Goal: Contribute content: Contribute content

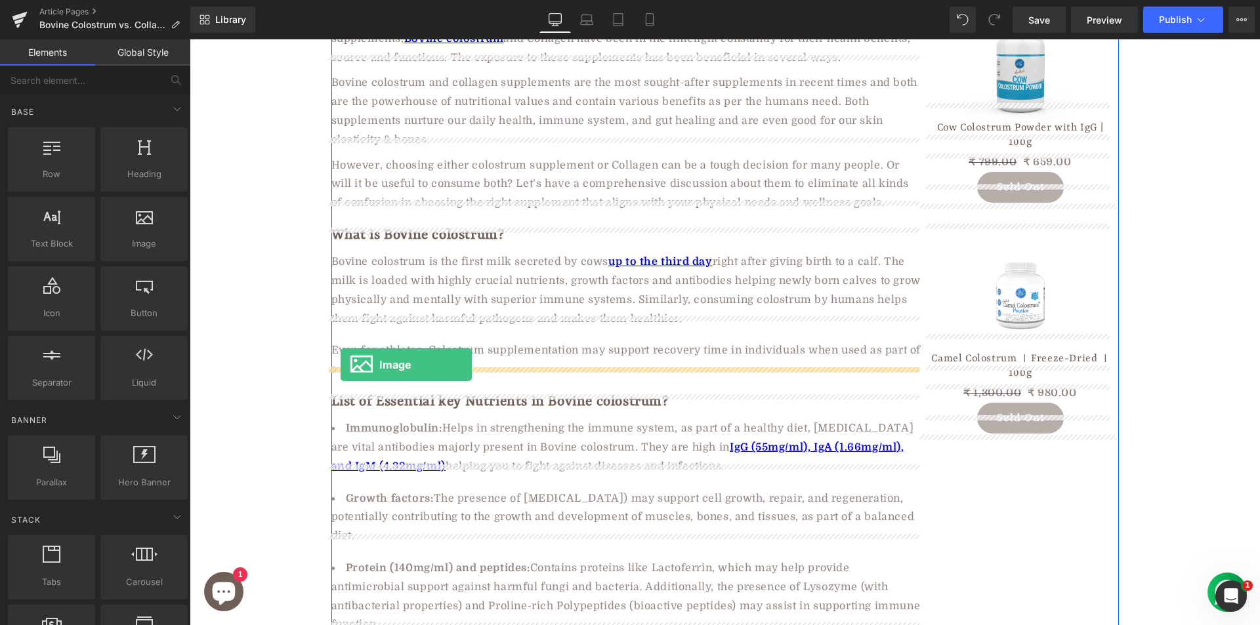
drag, startPoint x: 327, startPoint y: 281, endPoint x: 341, endPoint y: 365, distance: 85.0
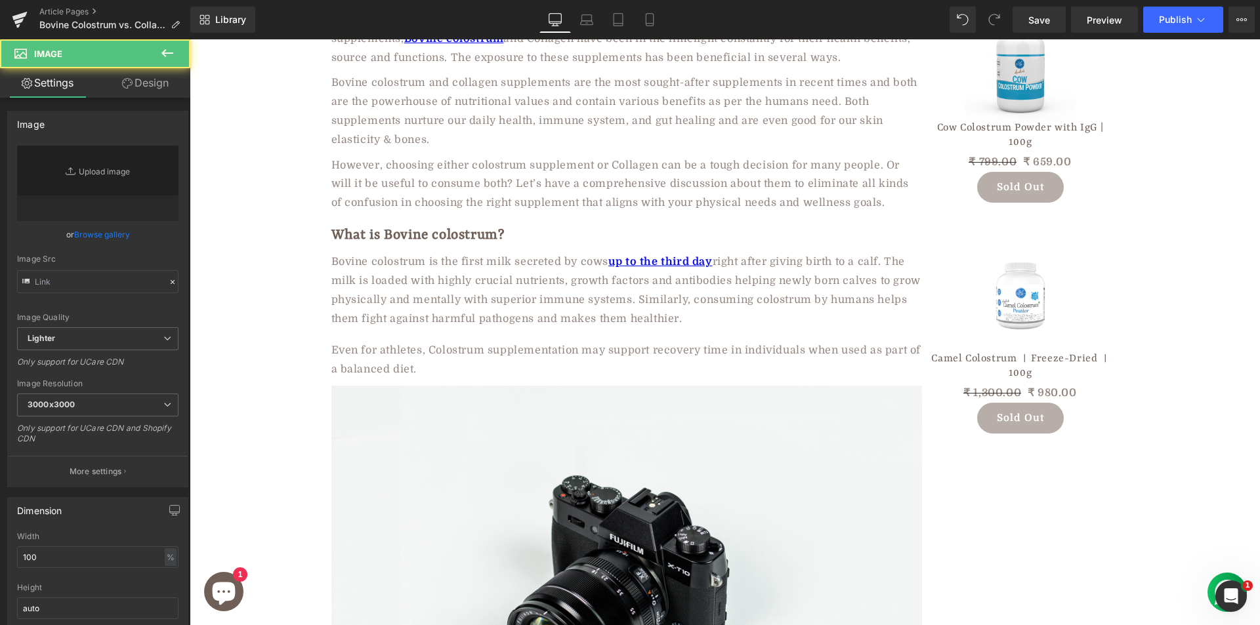
type input "//[DOMAIN_NAME][URL]"
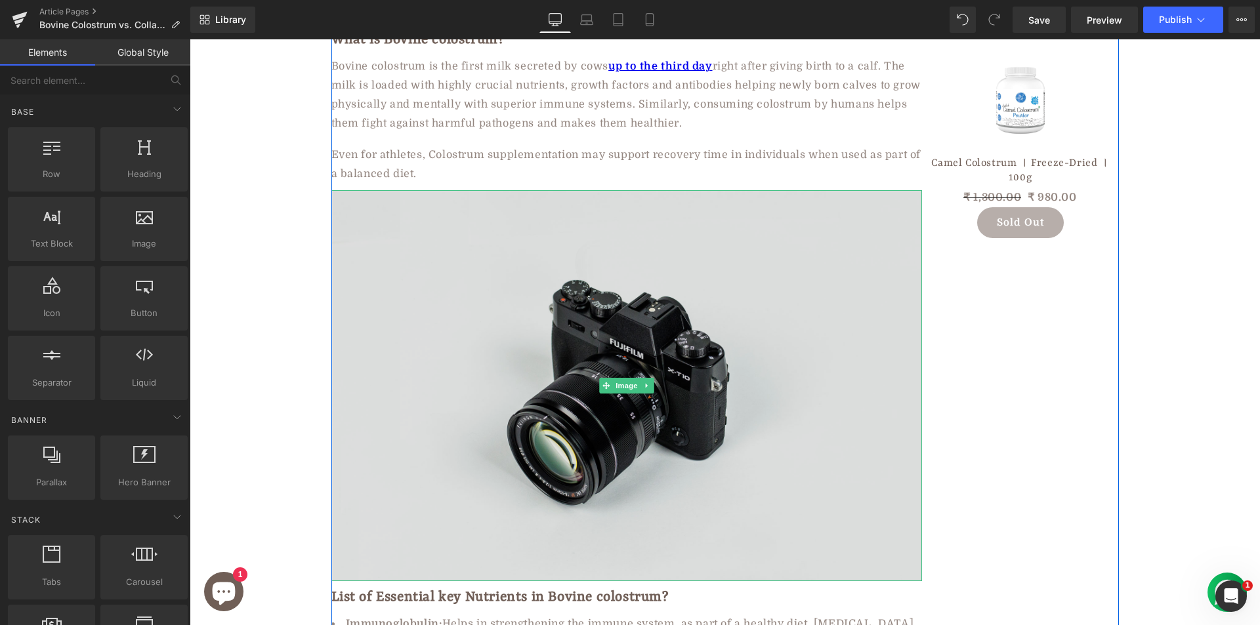
scroll to position [520, 0]
click at [423, 323] on img at bounding box center [626, 384] width 590 height 391
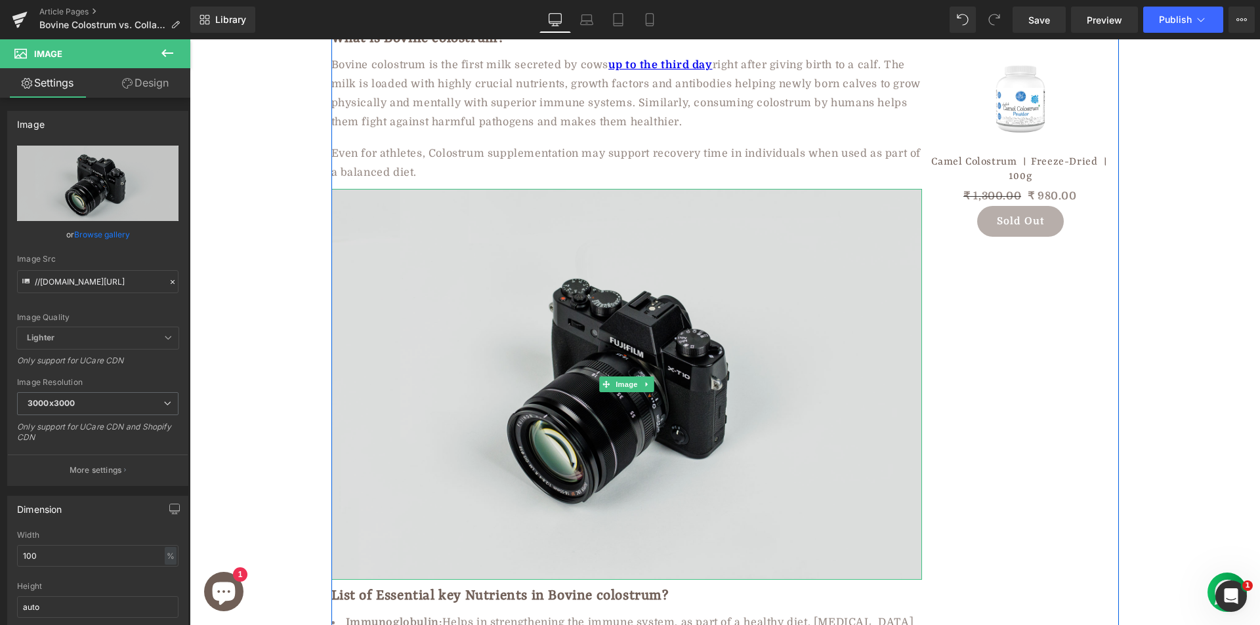
click at [442, 367] on img at bounding box center [626, 384] width 590 height 391
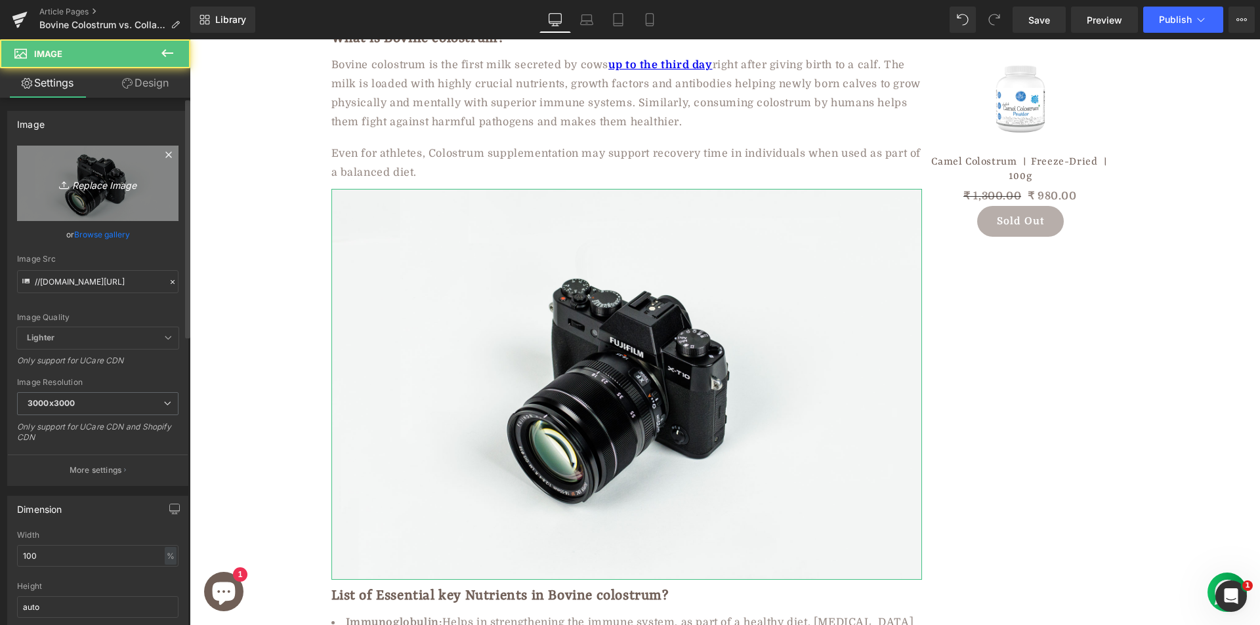
click at [76, 185] on icon "Replace Image" at bounding box center [97, 183] width 105 height 16
type input "C:\fakepath\ezgif.com-webp-to-jpg-converter (9).jpg"
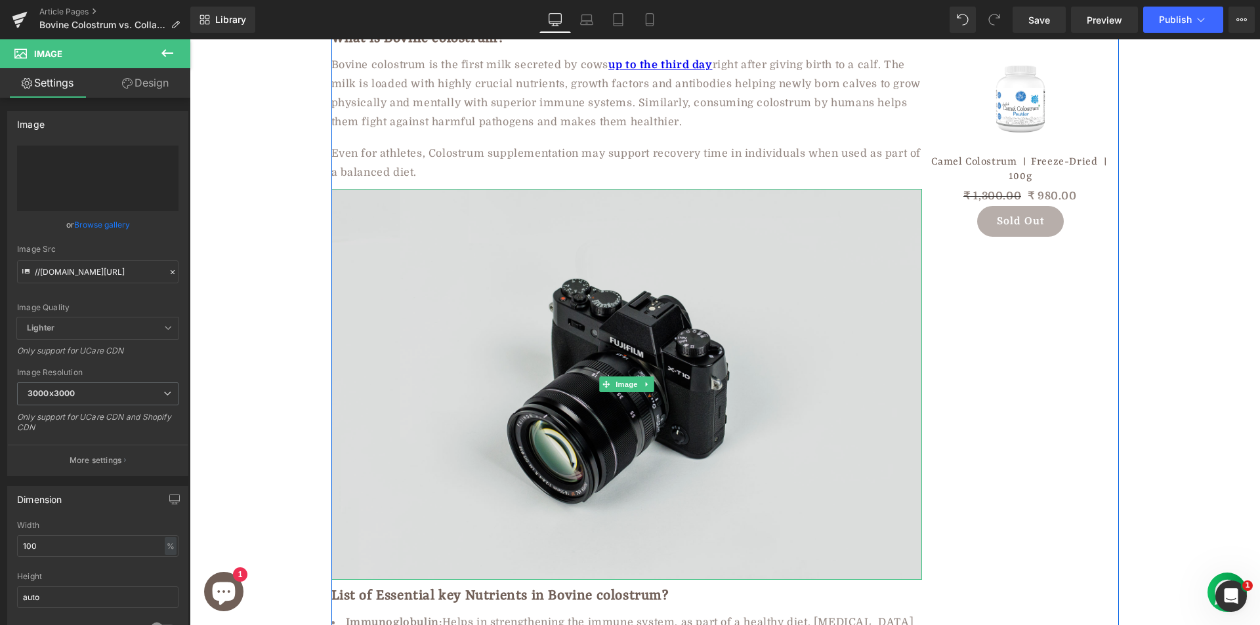
type input "[URL][DOMAIN_NAME]"
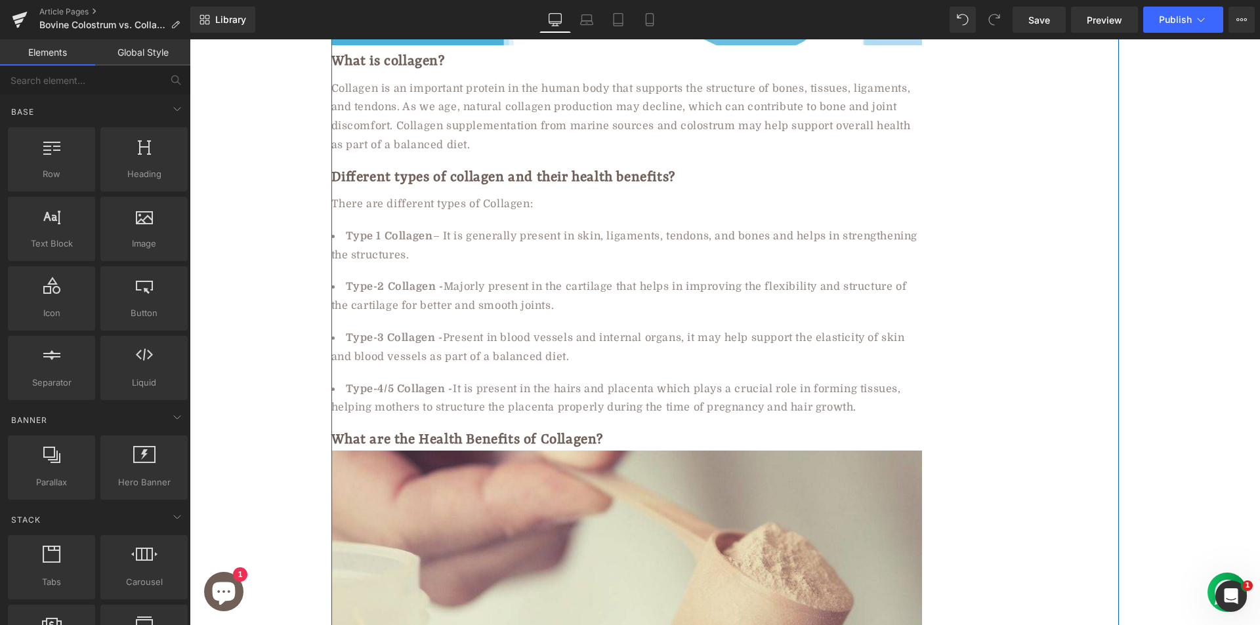
scroll to position [2296, 0]
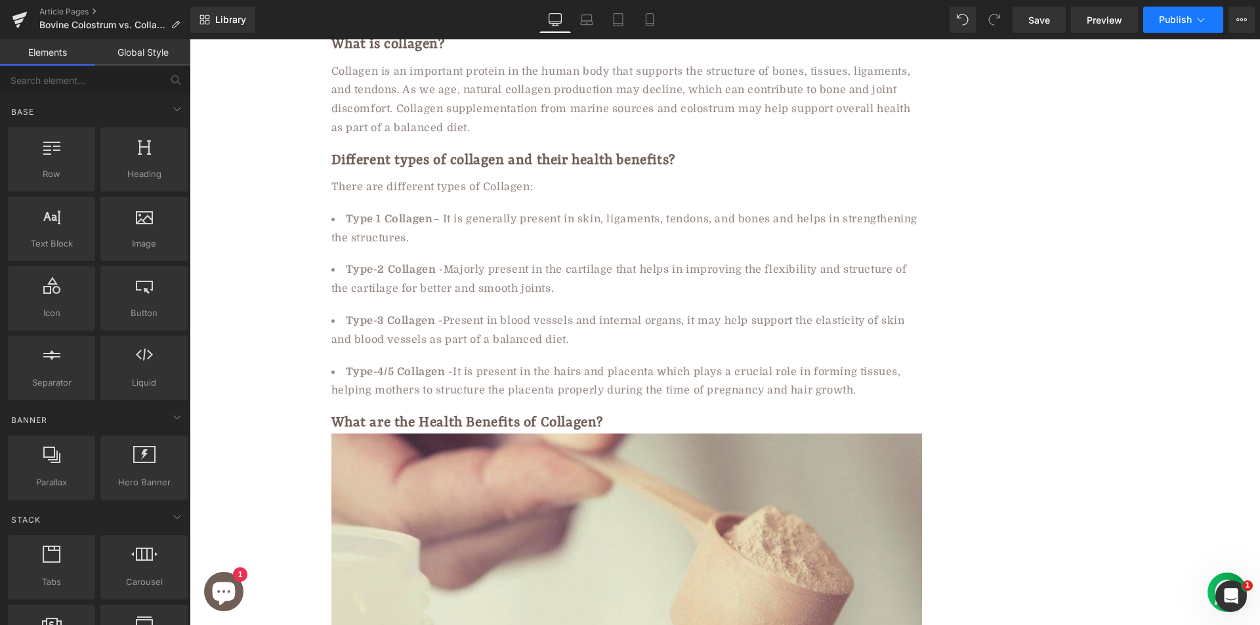
click at [1172, 24] on button "Publish" at bounding box center [1183, 20] width 80 height 26
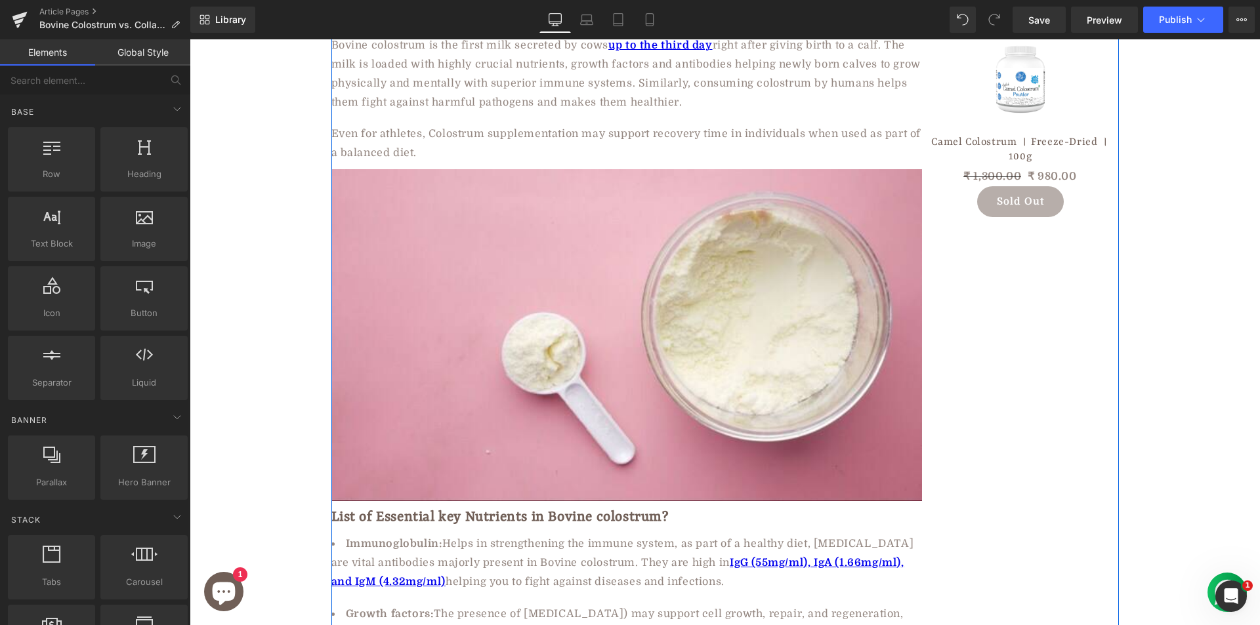
scroll to position [459, 0]
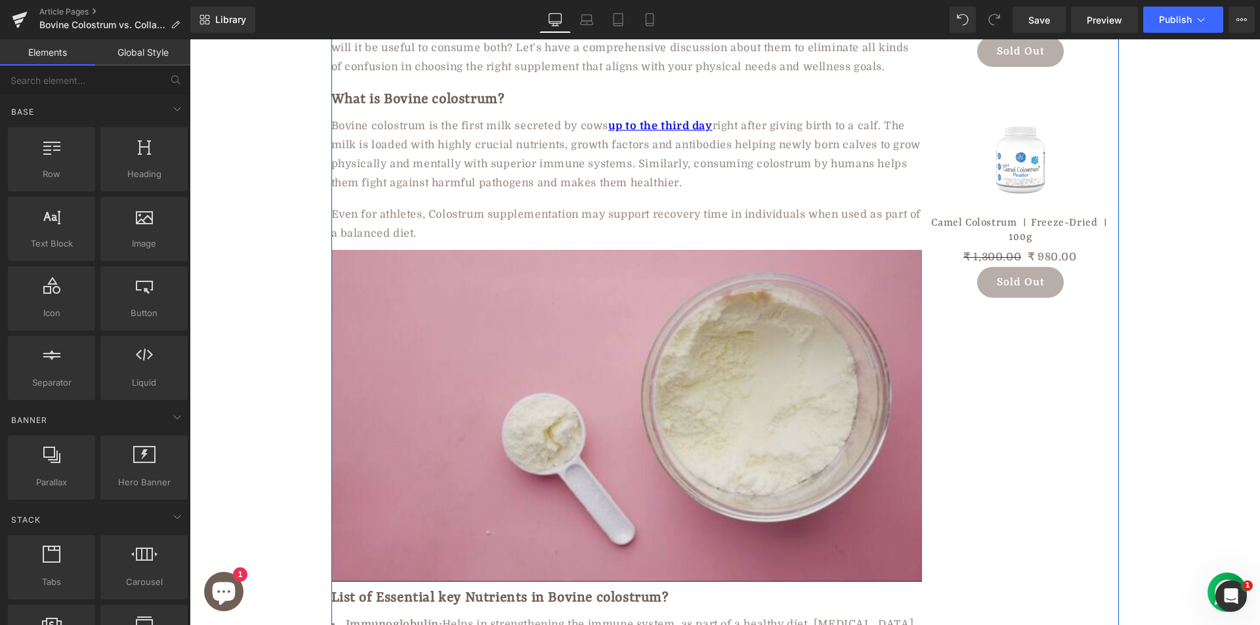
click at [508, 316] on img at bounding box center [626, 416] width 590 height 332
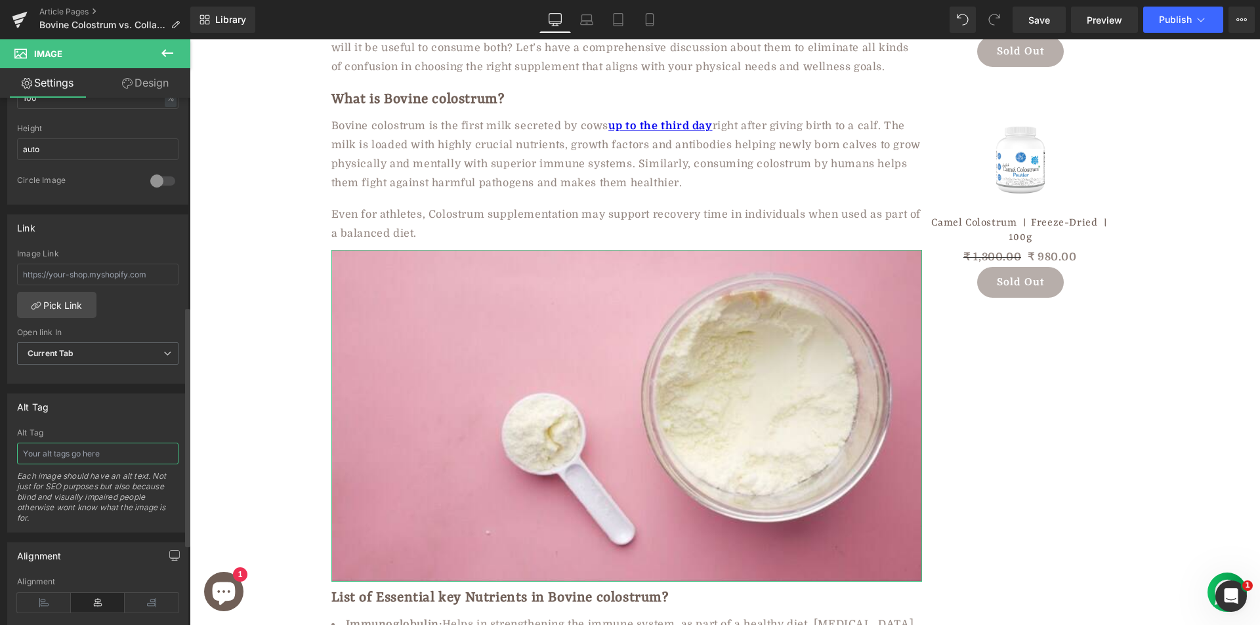
click at [103, 456] on input "text" at bounding box center [97, 454] width 161 height 22
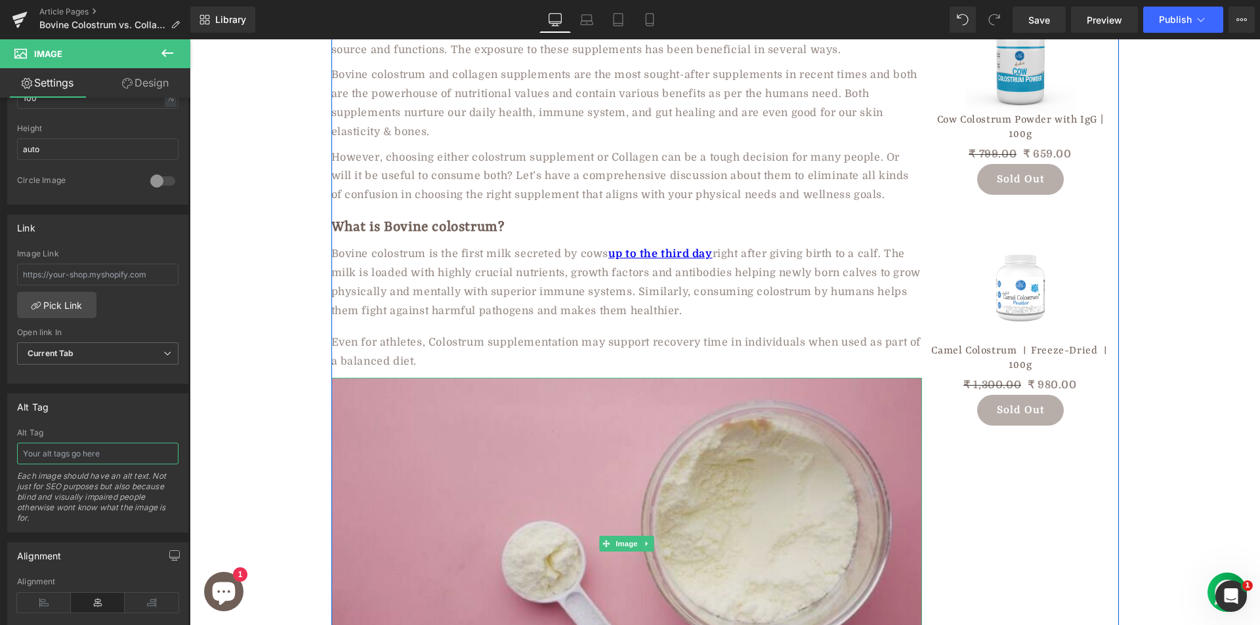
scroll to position [197, 0]
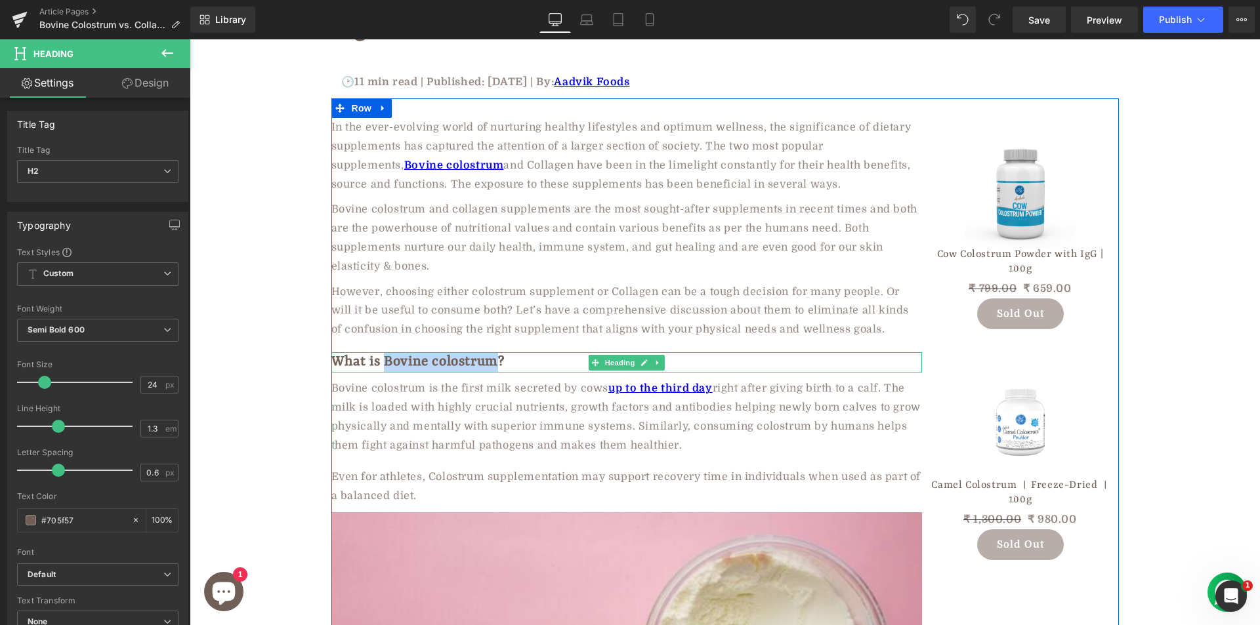
drag, startPoint x: 388, startPoint y: 341, endPoint x: 505, endPoint y: 345, distance: 116.9
click at [505, 352] on h2 "What is Bovine colostrum?" at bounding box center [626, 362] width 590 height 20
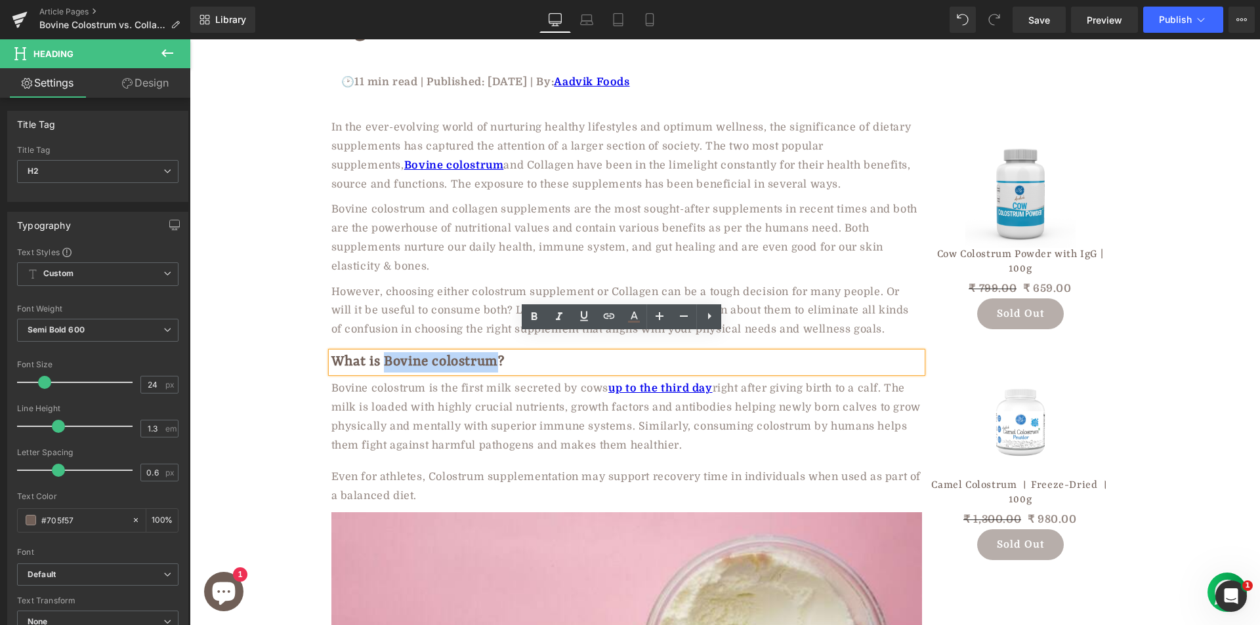
copy h2 "Bovine colostrum"
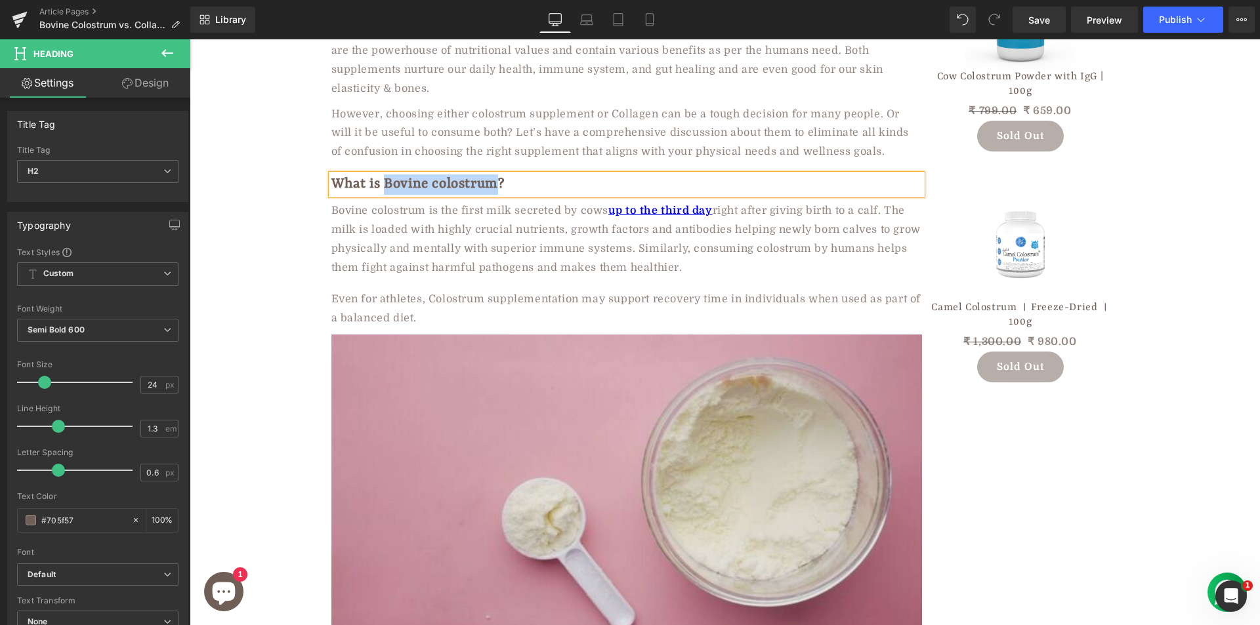
scroll to position [459, 0]
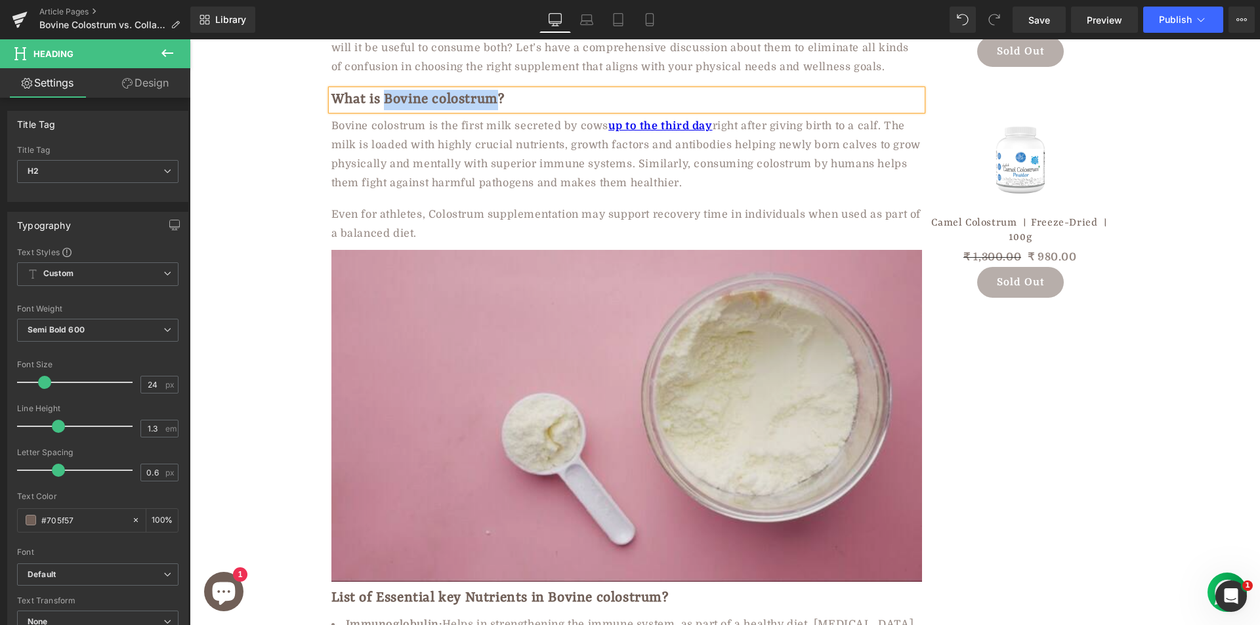
click at [463, 350] on img at bounding box center [626, 416] width 590 height 332
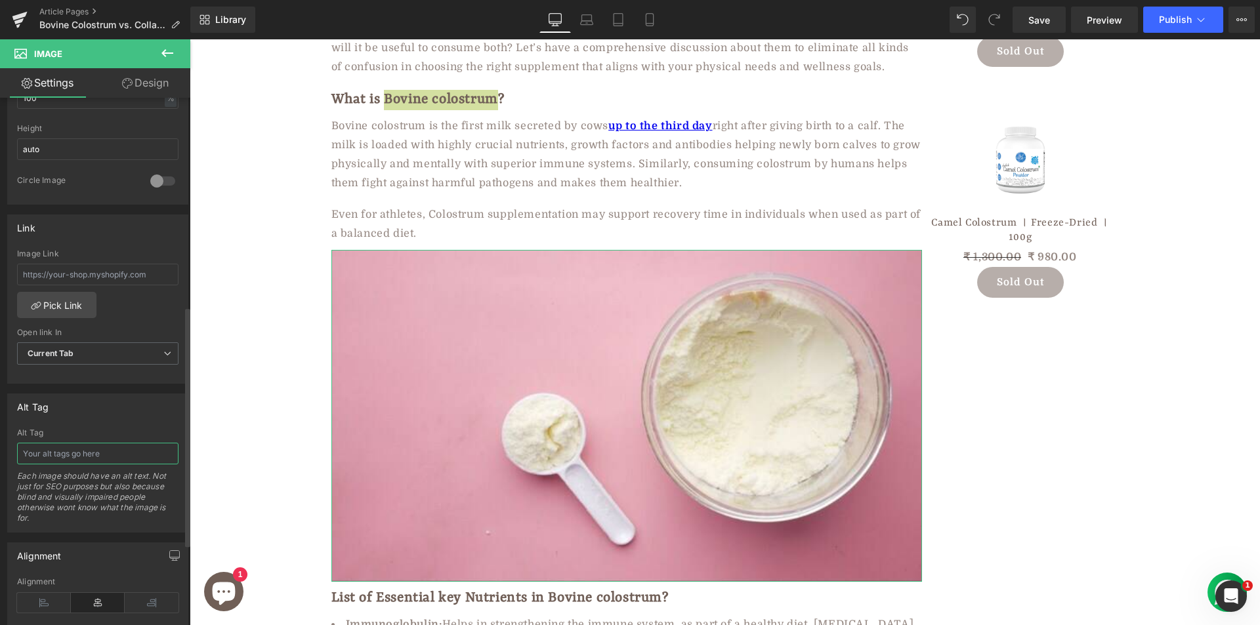
click at [75, 450] on input "text" at bounding box center [97, 454] width 161 height 22
paste input "Bovine colostrum"
type input "Bovine colostrum"
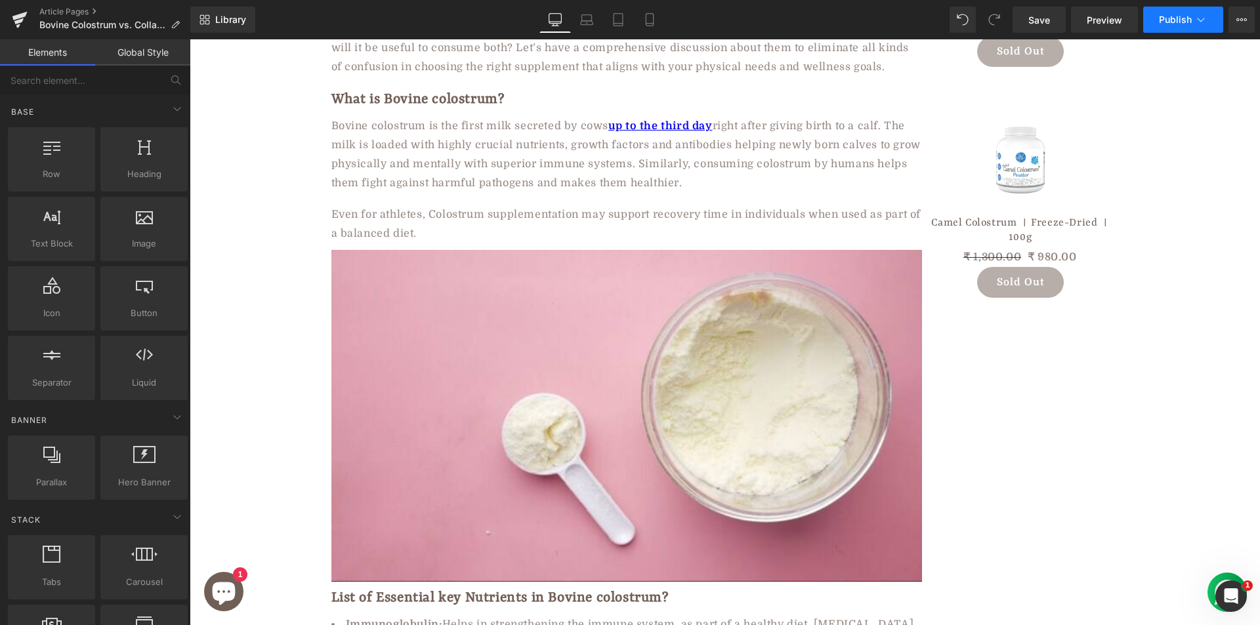
click at [1176, 18] on span "Publish" at bounding box center [1175, 19] width 33 height 10
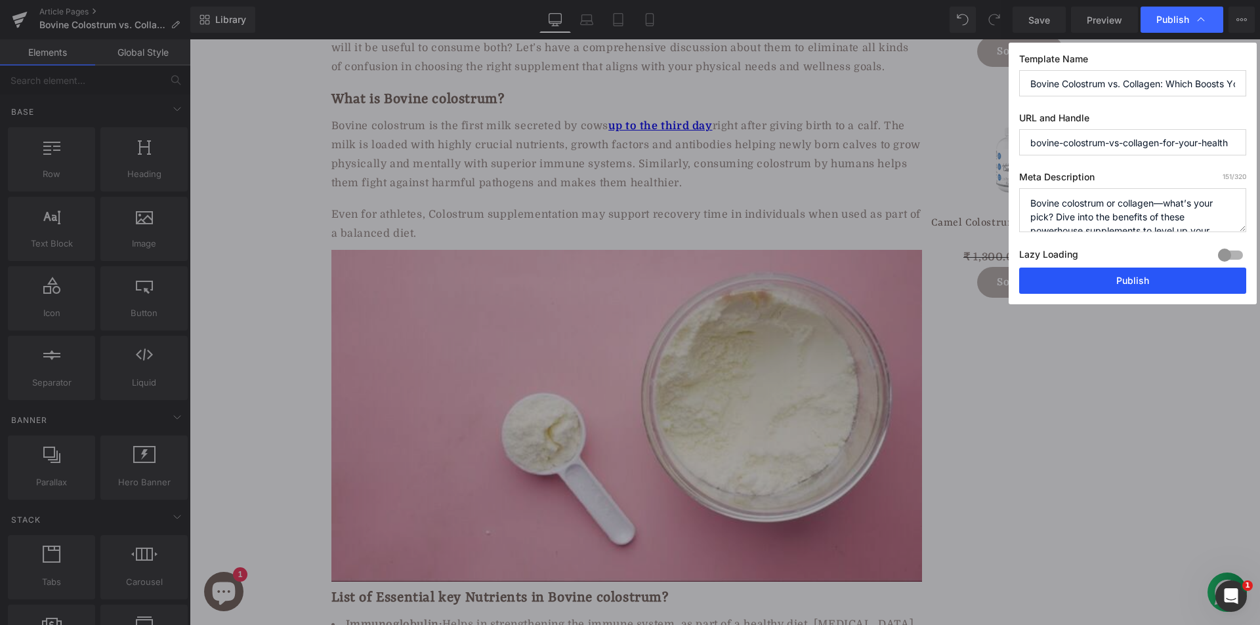
click at [1152, 281] on button "Publish" at bounding box center [1132, 281] width 227 height 26
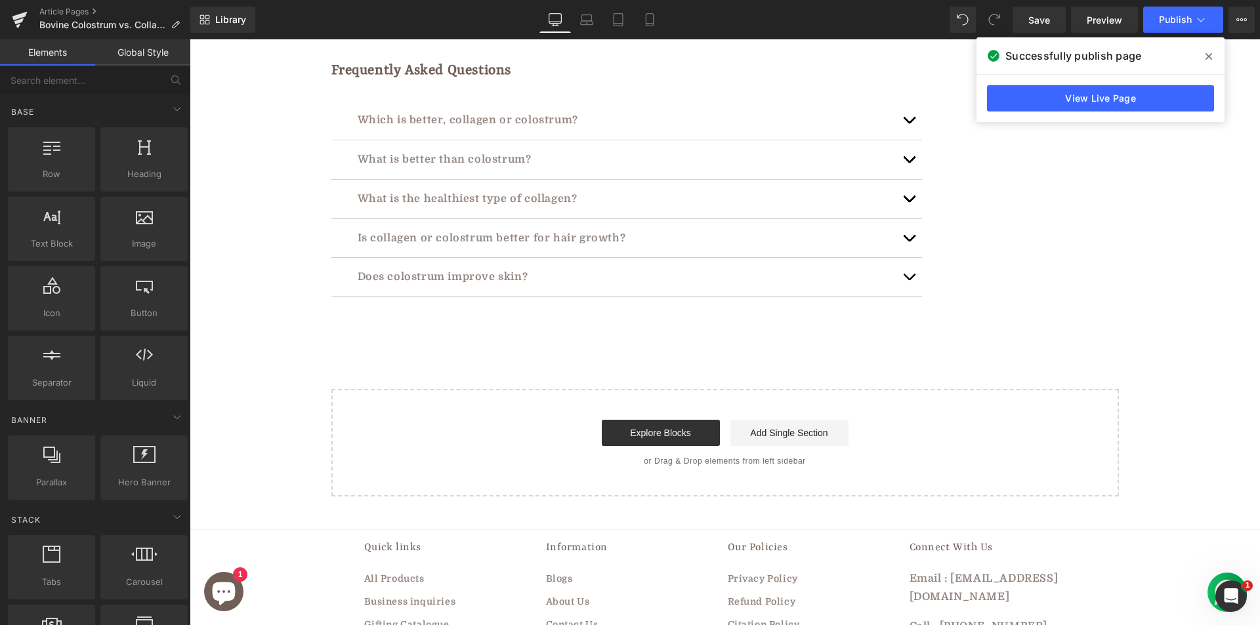
scroll to position [7020, 0]
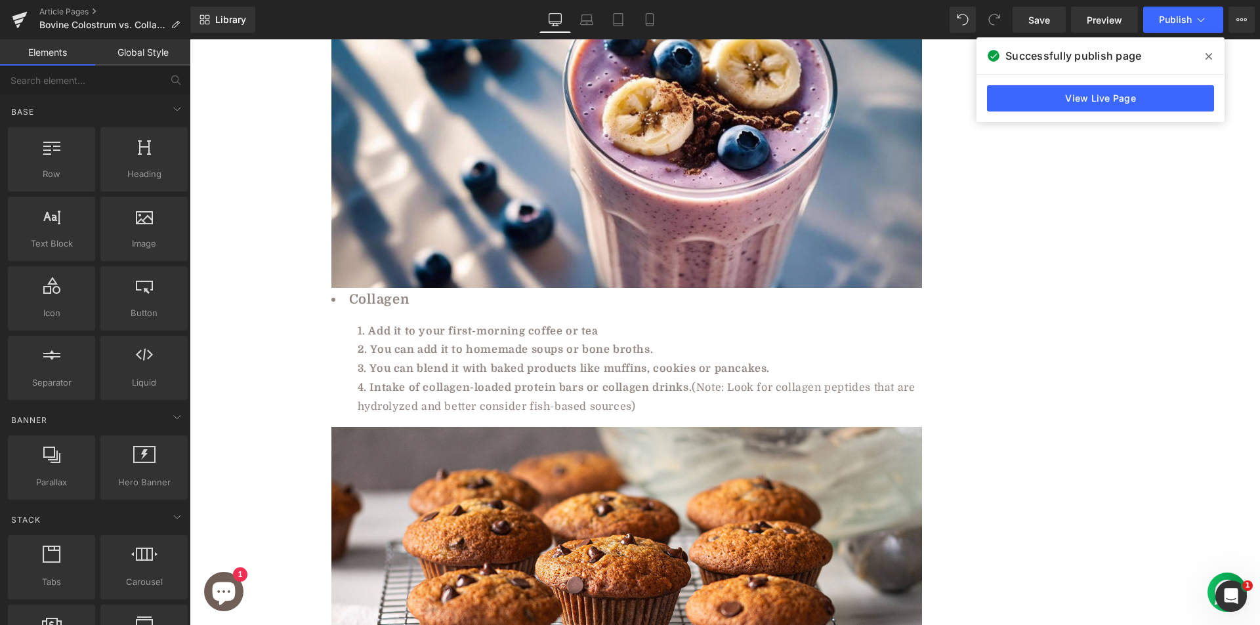
scroll to position [6430, 0]
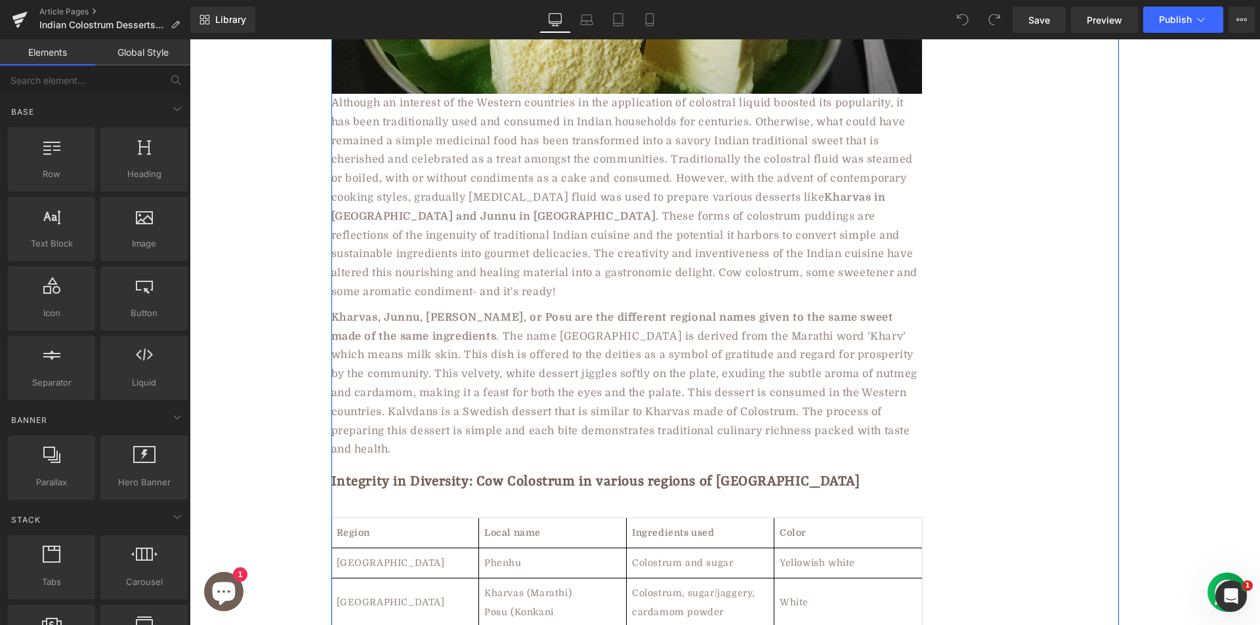
click at [505, 312] on strong "Kharvas, Junnu, Ginnu, or Posu are the different regional names given to the sa…" at bounding box center [612, 327] width 562 height 31
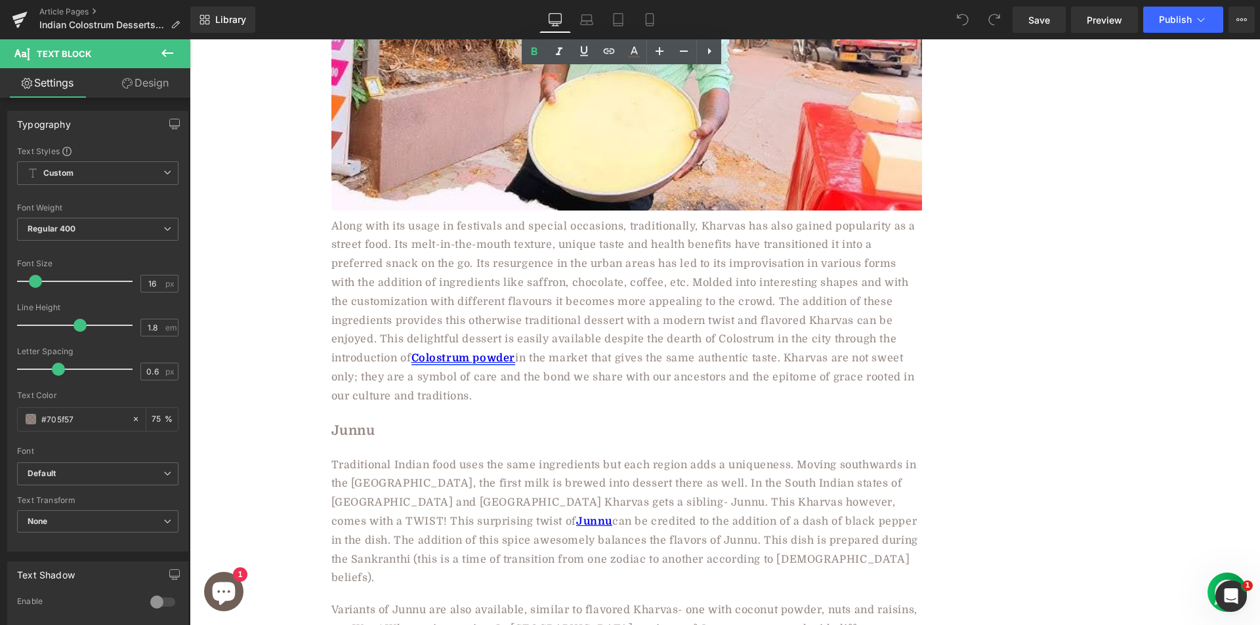
scroll to position [2362, 0]
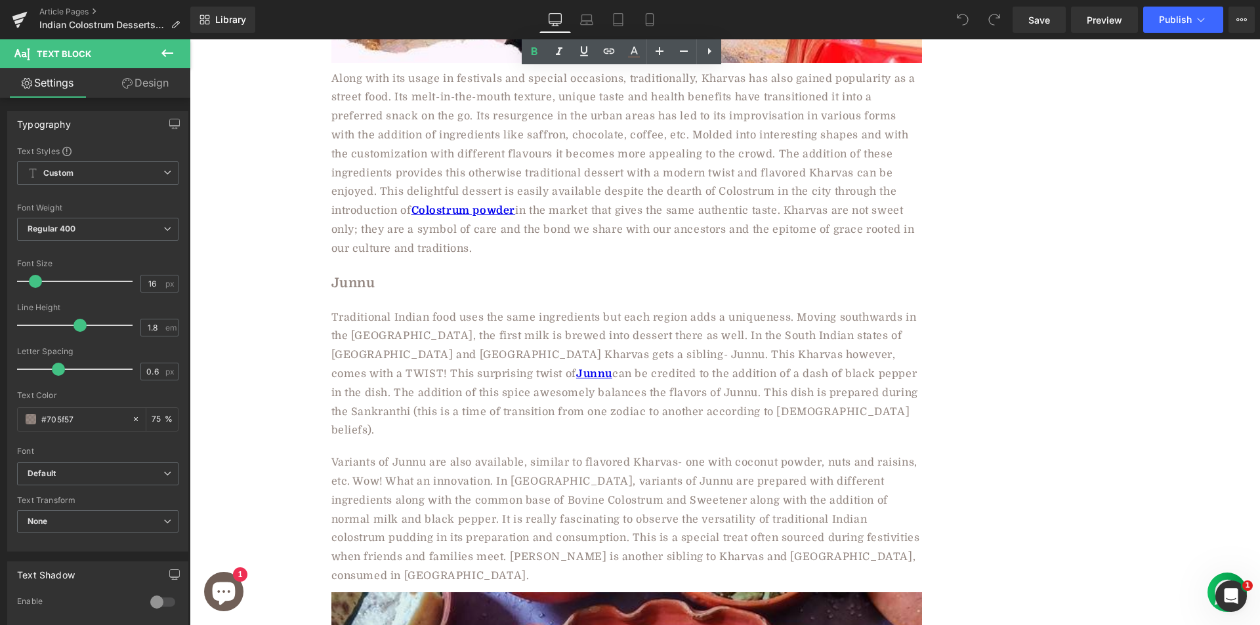
click at [592, 453] on div "Variants of Junnu are also available, similar to flavored Kharvas- one with coc…" at bounding box center [626, 519] width 590 height 133
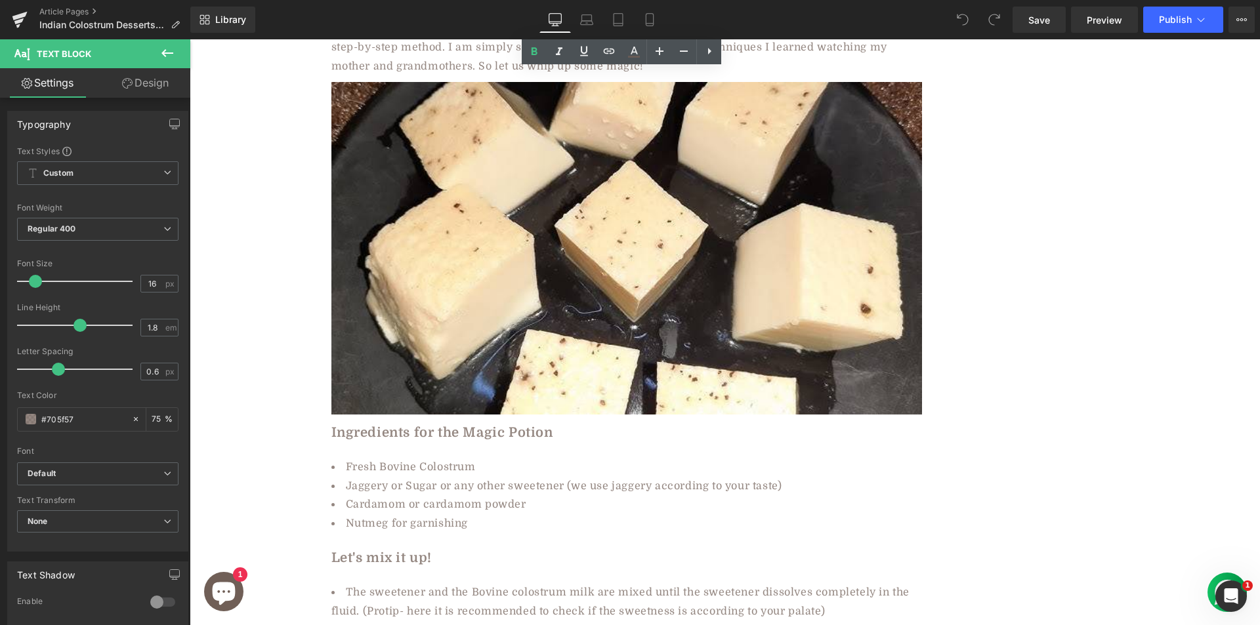
scroll to position [3608, 0]
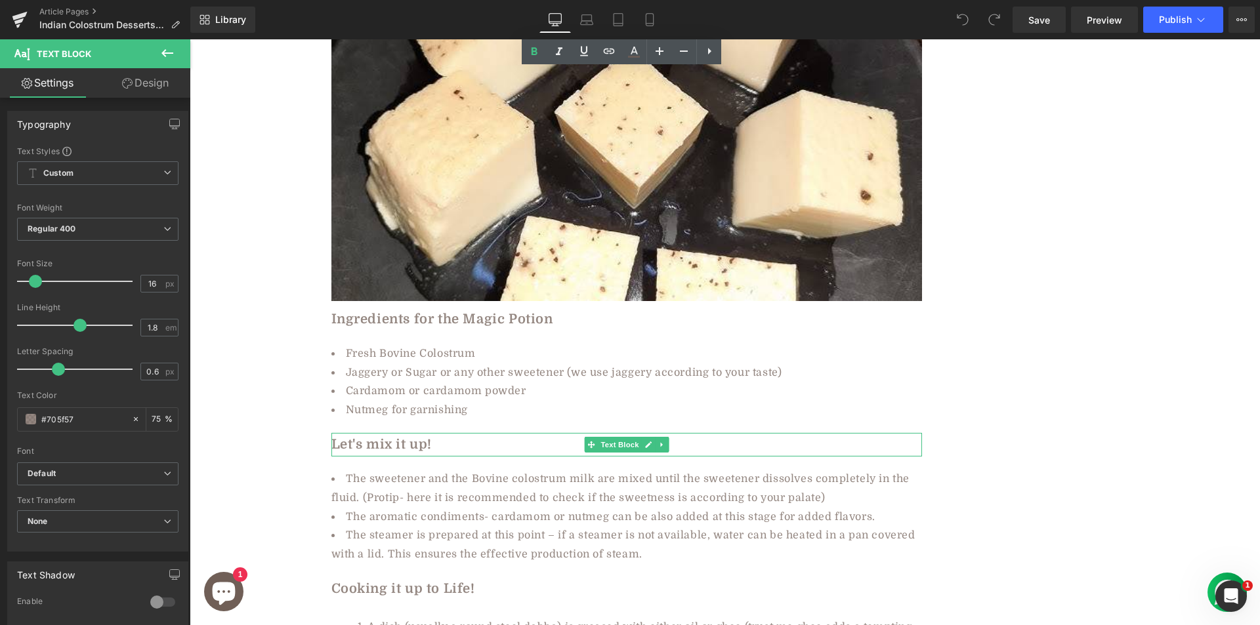
click at [525, 433] on div "Let's mix it up!" at bounding box center [626, 445] width 590 height 24
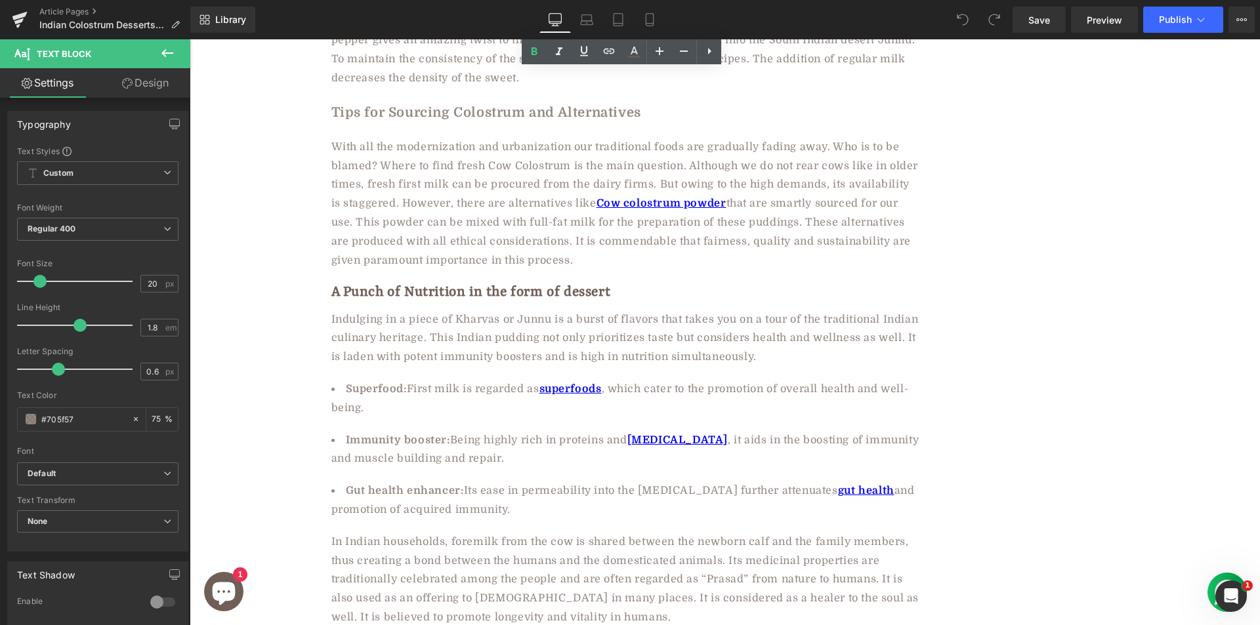
scroll to position [4396, 0]
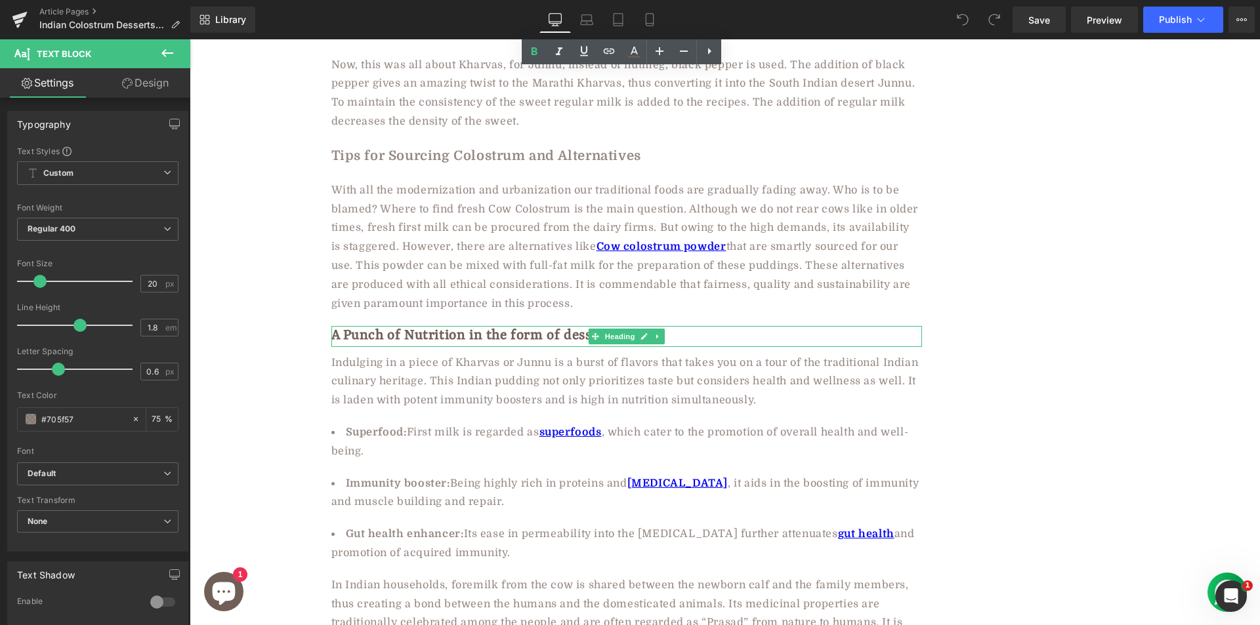
click at [499, 326] on h2 "A Punch of Nutrition in the form of dessert" at bounding box center [626, 336] width 590 height 20
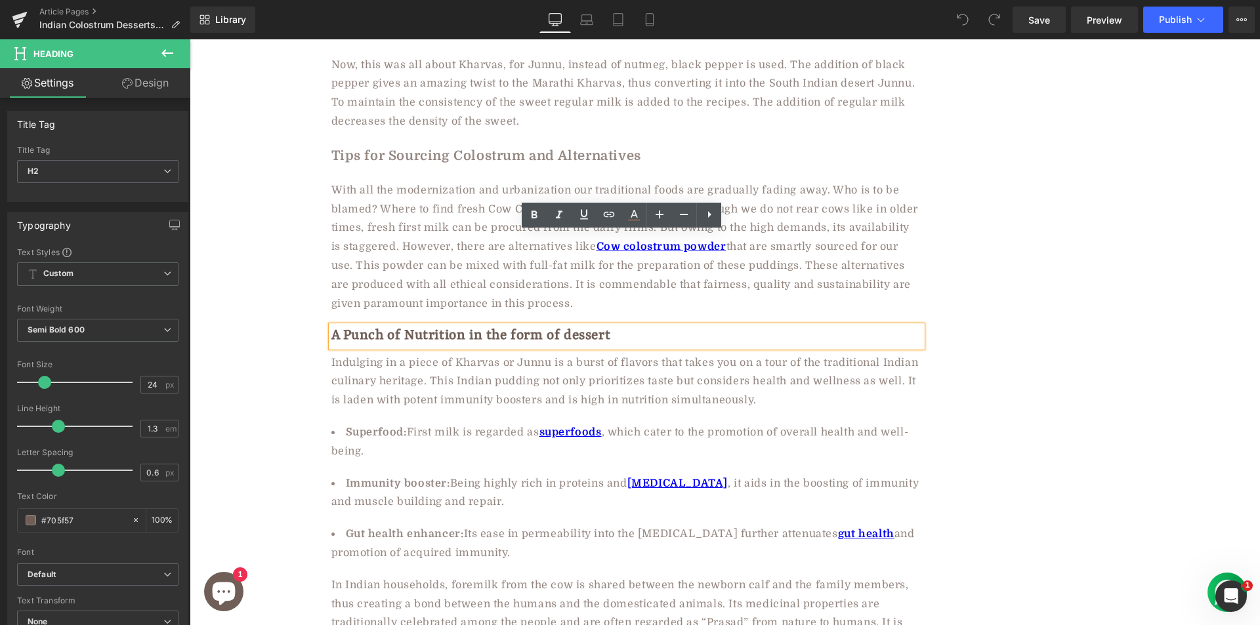
click at [599, 326] on h2 "A Punch of Nutrition in the form of dessert" at bounding box center [626, 336] width 590 height 20
copy h2 "dessert"
click at [528, 354] on div "Indulging in a piece of Kharvas or Junnu is a burst of flavors that takes you o…" at bounding box center [626, 382] width 590 height 56
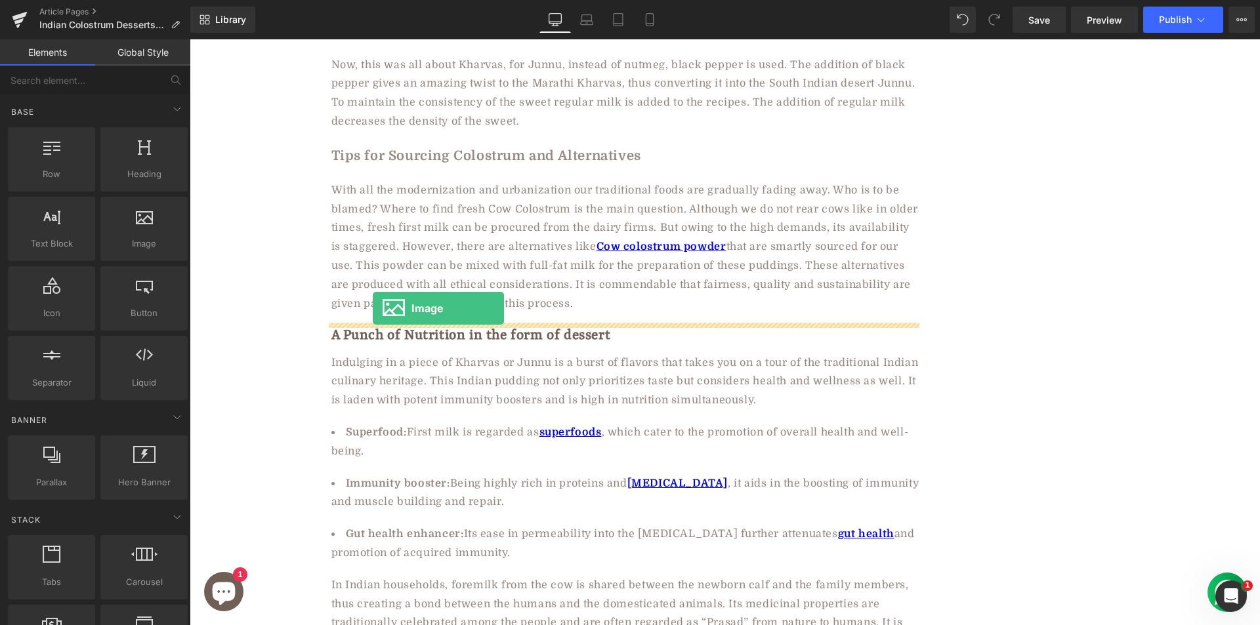
drag, startPoint x: 335, startPoint y: 278, endPoint x: 373, endPoint y: 308, distance: 48.5
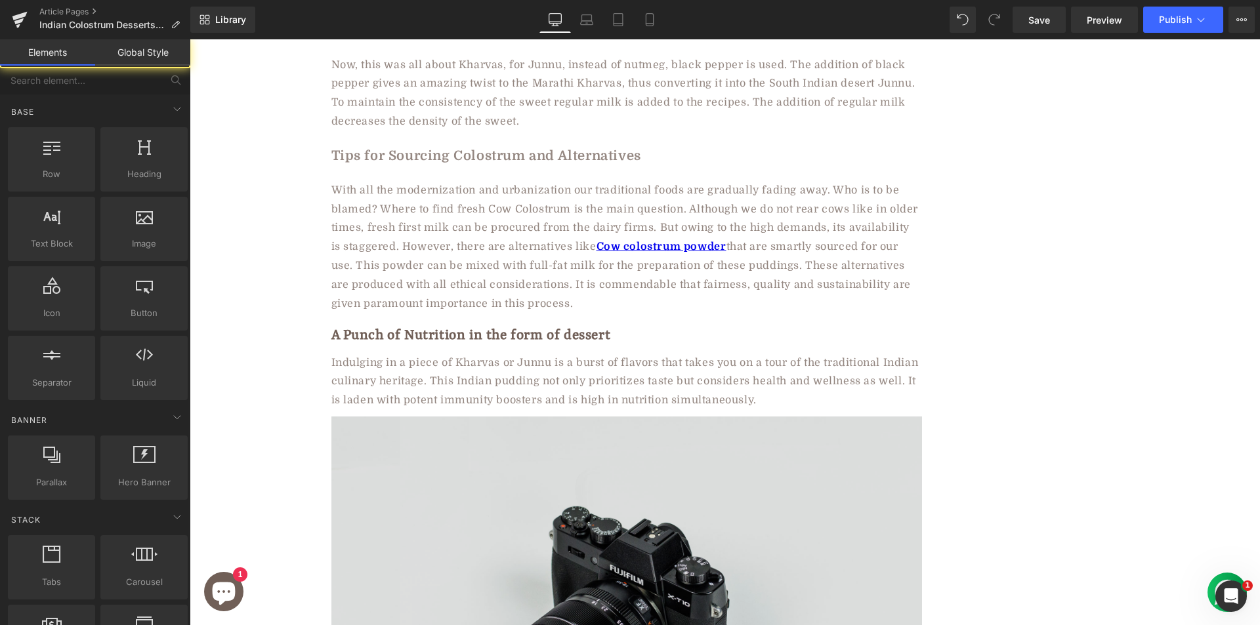
click at [466, 500] on img at bounding box center [626, 612] width 590 height 391
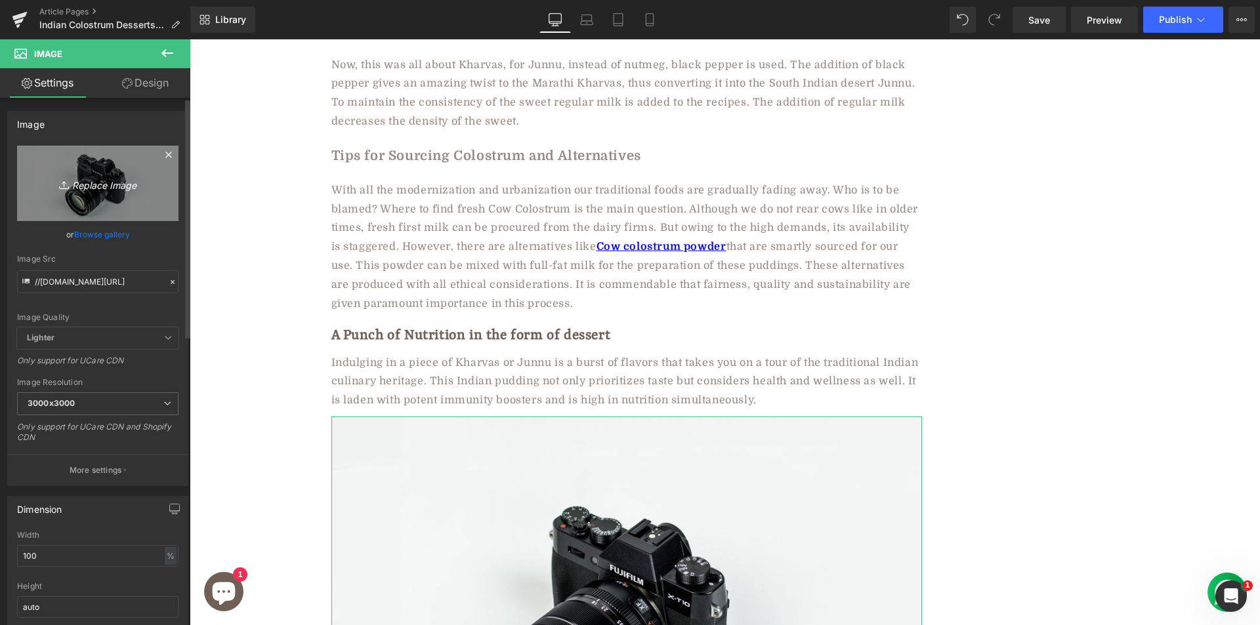
click at [110, 184] on icon "Replace Image" at bounding box center [97, 183] width 105 height 16
type input "C:\fakepath\maxresdefault-2.jpg"
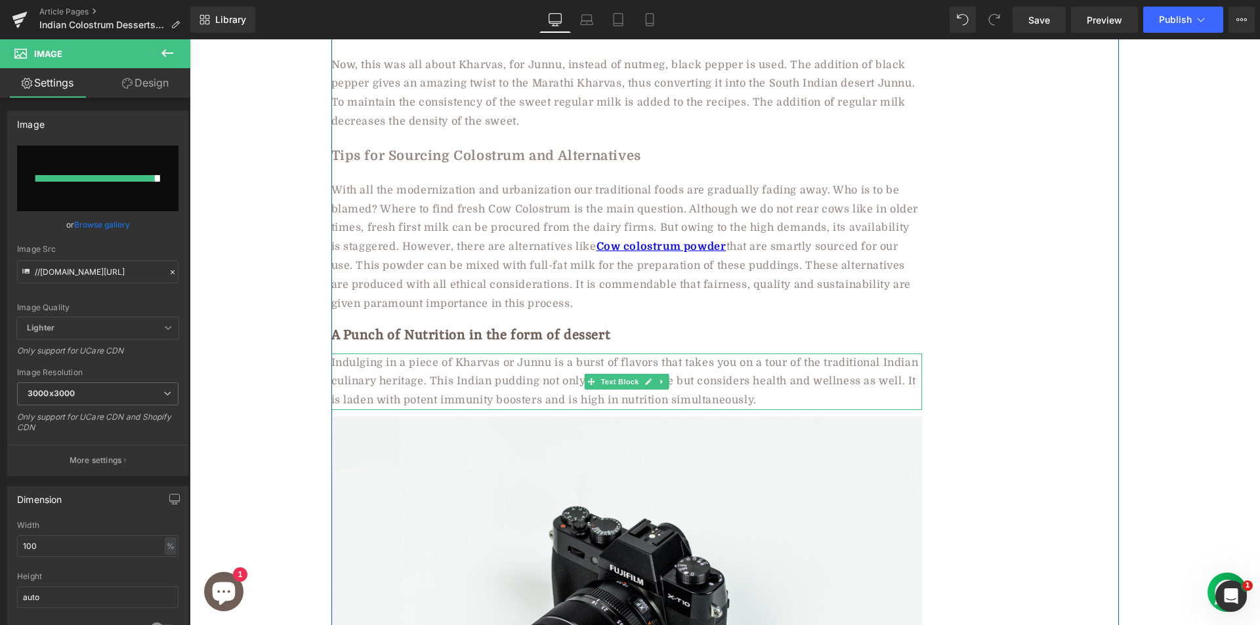
type input "https://ucarecdn.com/8094ef4e-94f1-4bb2-9b70-60a908614ec2/-/format/auto/-/previ…"
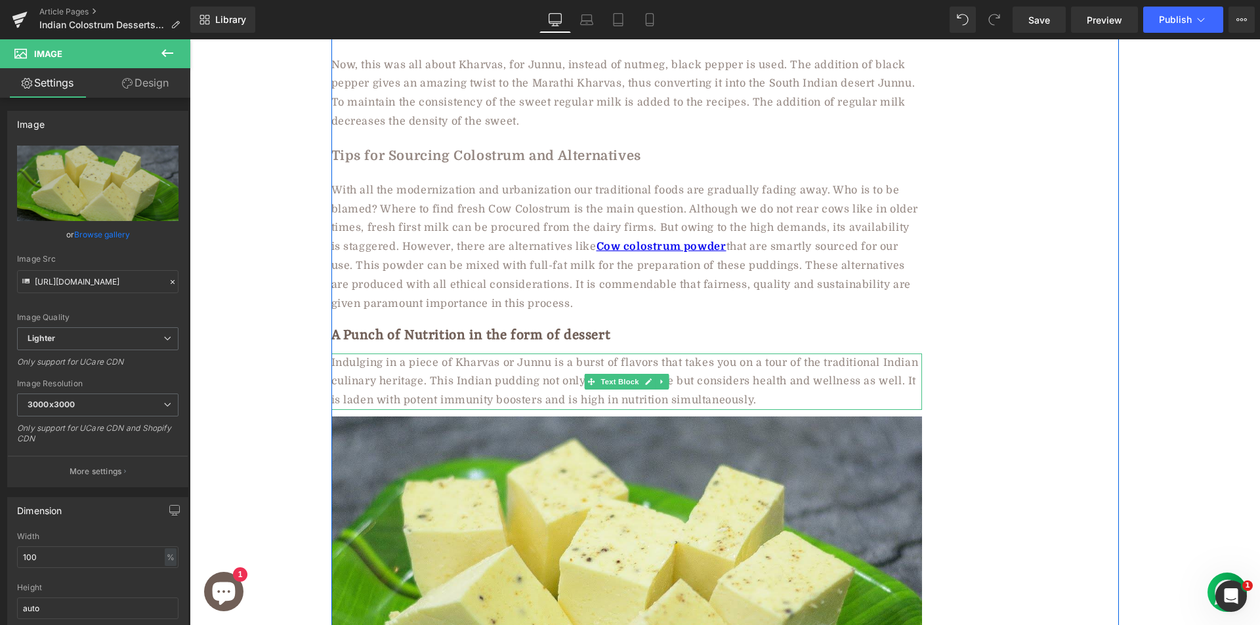
click at [461, 354] on div "Indulging in a piece of Kharvas or Junnu is a burst of flavors that takes you o…" at bounding box center [626, 382] width 590 height 56
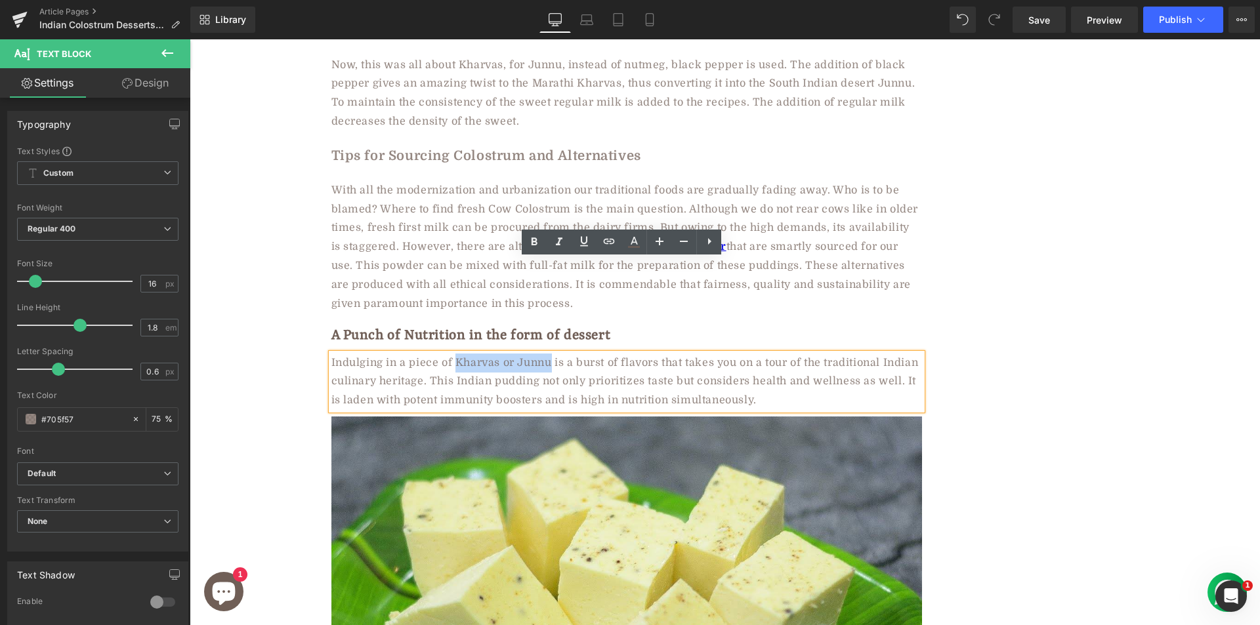
drag, startPoint x: 451, startPoint y: 268, endPoint x: 547, endPoint y: 272, distance: 95.8
click at [547, 354] on div "Indulging in a piece of Kharvas or Junnu is a burst of flavors that takes you o…" at bounding box center [626, 382] width 590 height 56
copy div "Kharvas or Junnu"
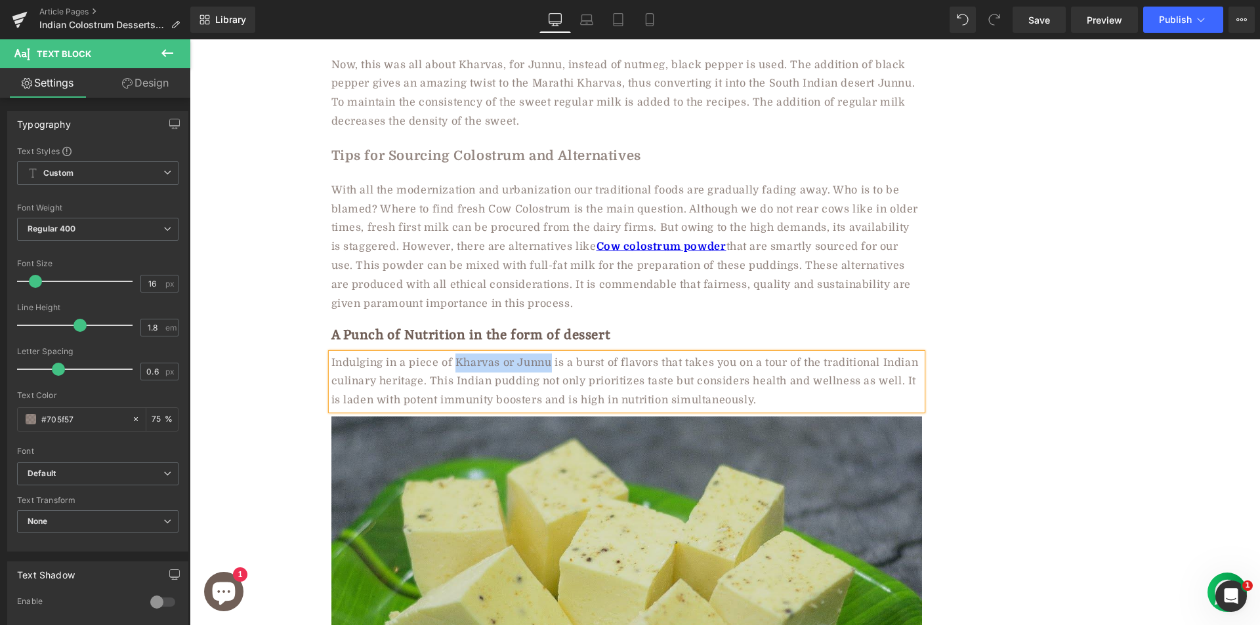
click at [503, 417] on img at bounding box center [626, 583] width 590 height 332
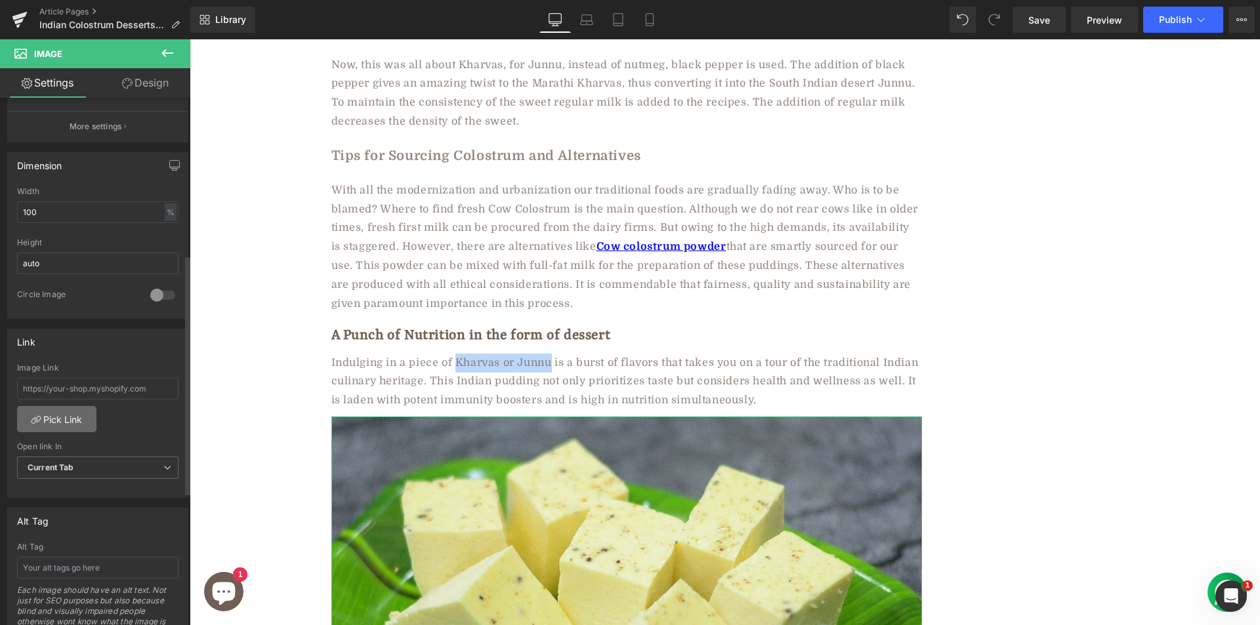
scroll to position [394, 0]
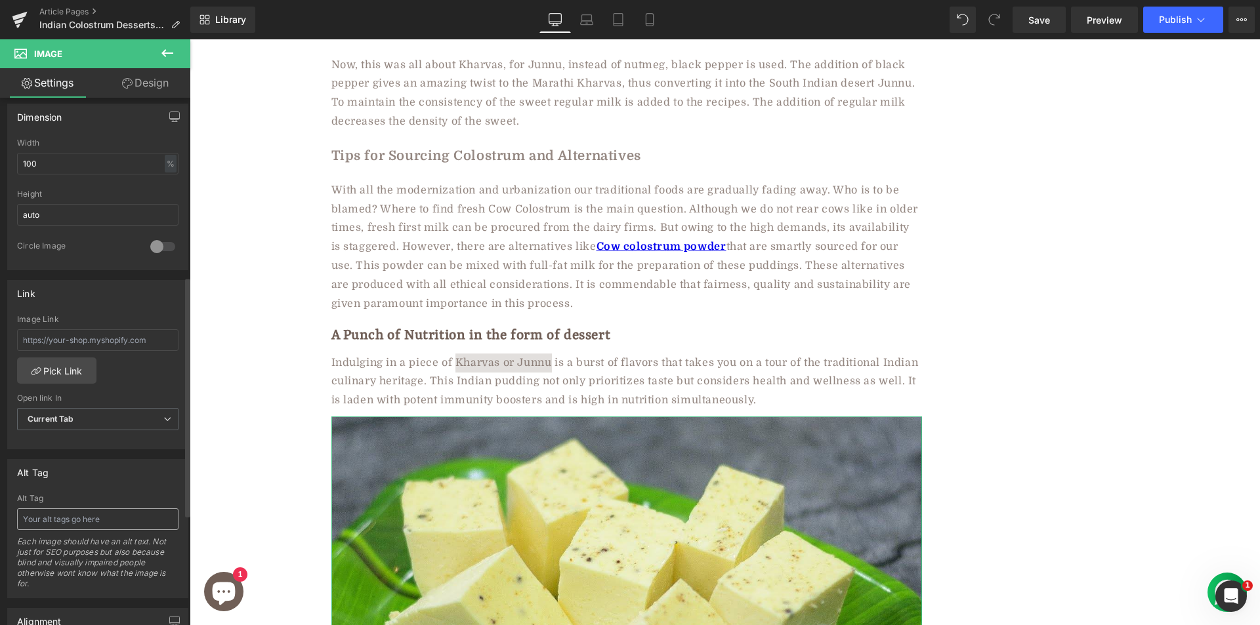
drag, startPoint x: 66, startPoint y: 505, endPoint x: 68, endPoint y: 513, distance: 8.0
click at [66, 505] on div "Alt Tag Each image should have an alt text. Not just for SEO purposes but also …" at bounding box center [97, 546] width 161 height 104
click at [68, 524] on input "text" at bounding box center [97, 519] width 161 height 22
paste input "Kharvas or Junnu"
type input "Kharvas or Junnu"
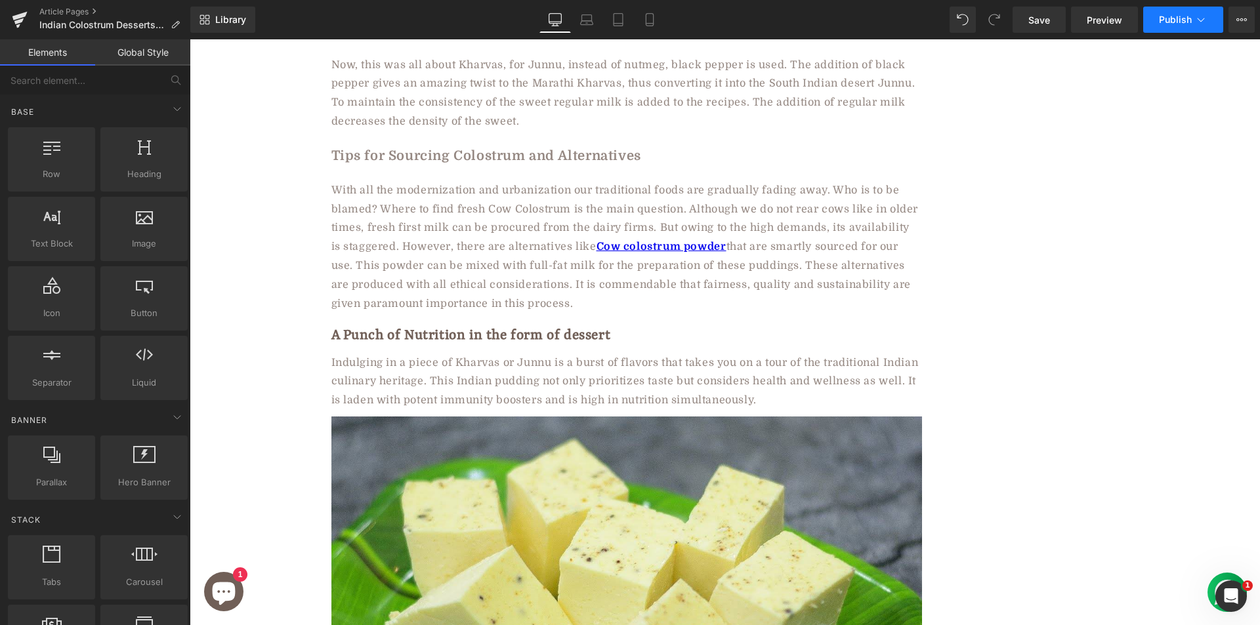
click at [1184, 20] on span "Publish" at bounding box center [1175, 19] width 33 height 10
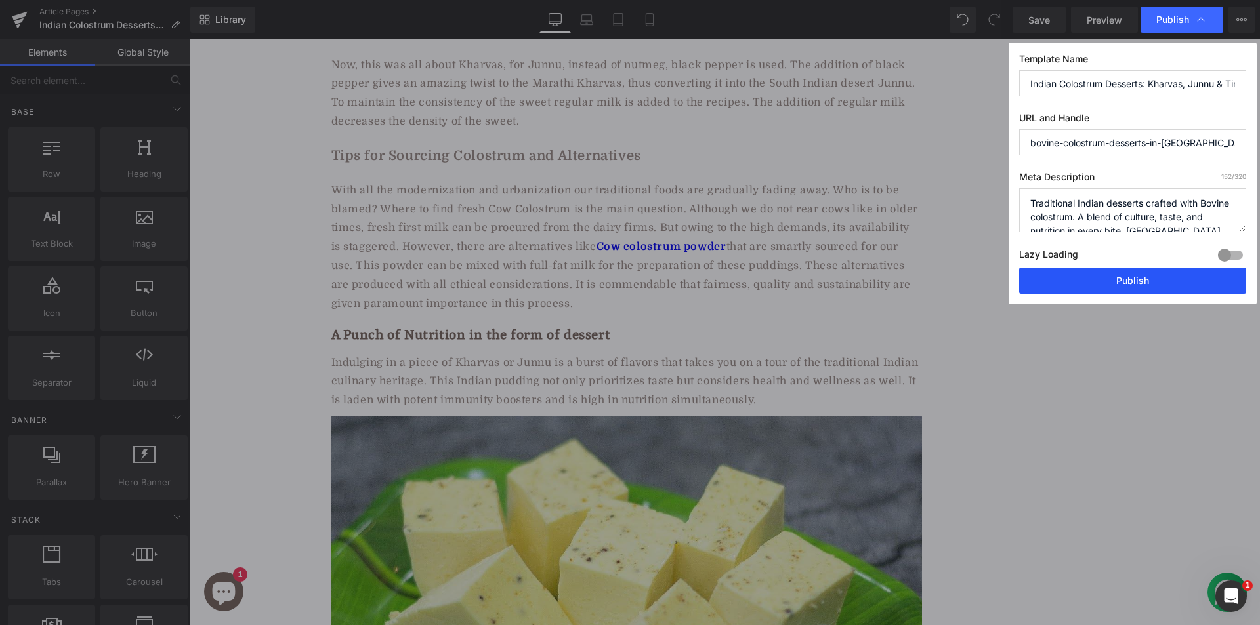
click at [1086, 285] on button "Publish" at bounding box center [1132, 281] width 227 height 26
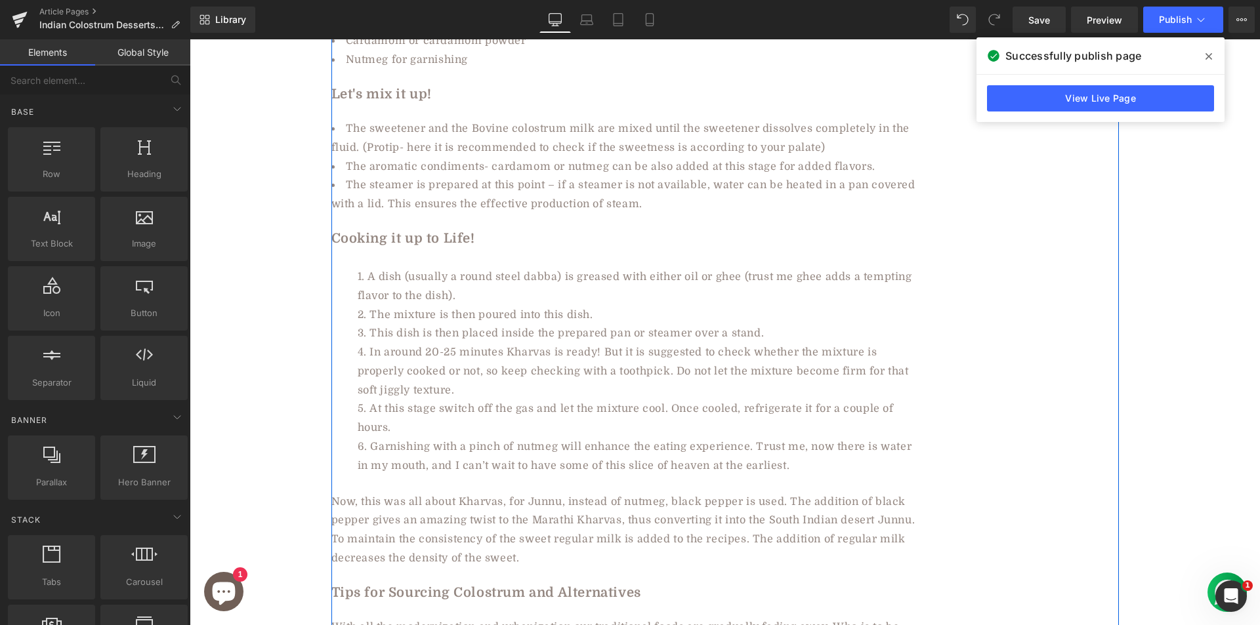
scroll to position [4002, 0]
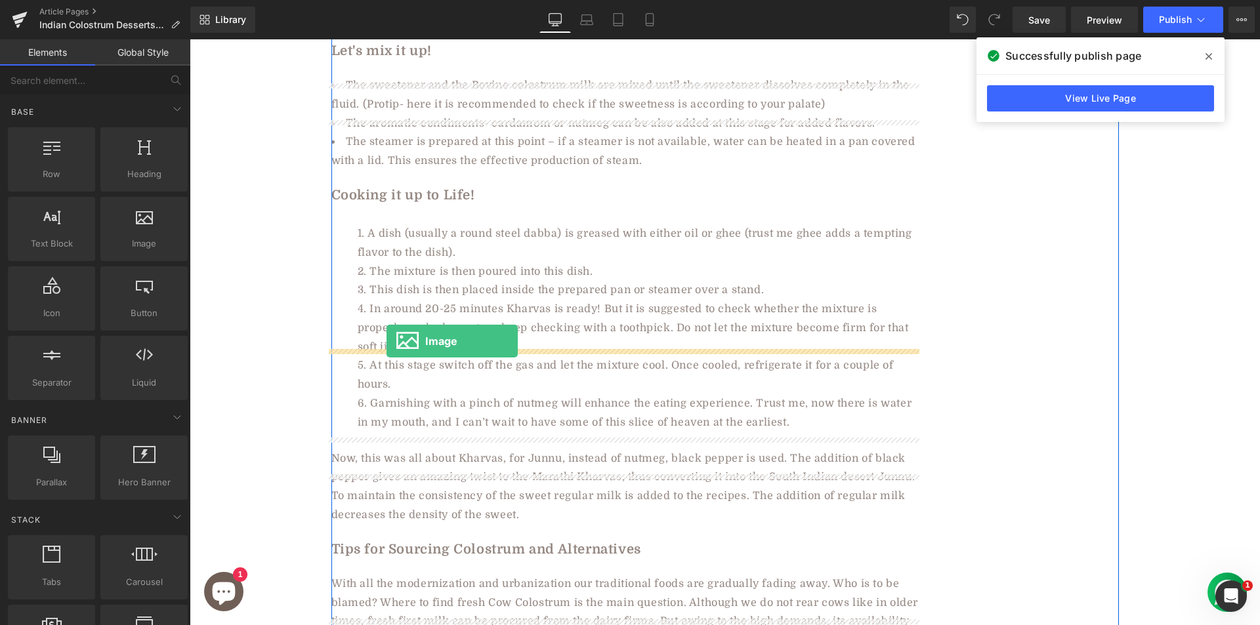
drag, startPoint x: 329, startPoint y: 274, endPoint x: 386, endPoint y: 341, distance: 88.5
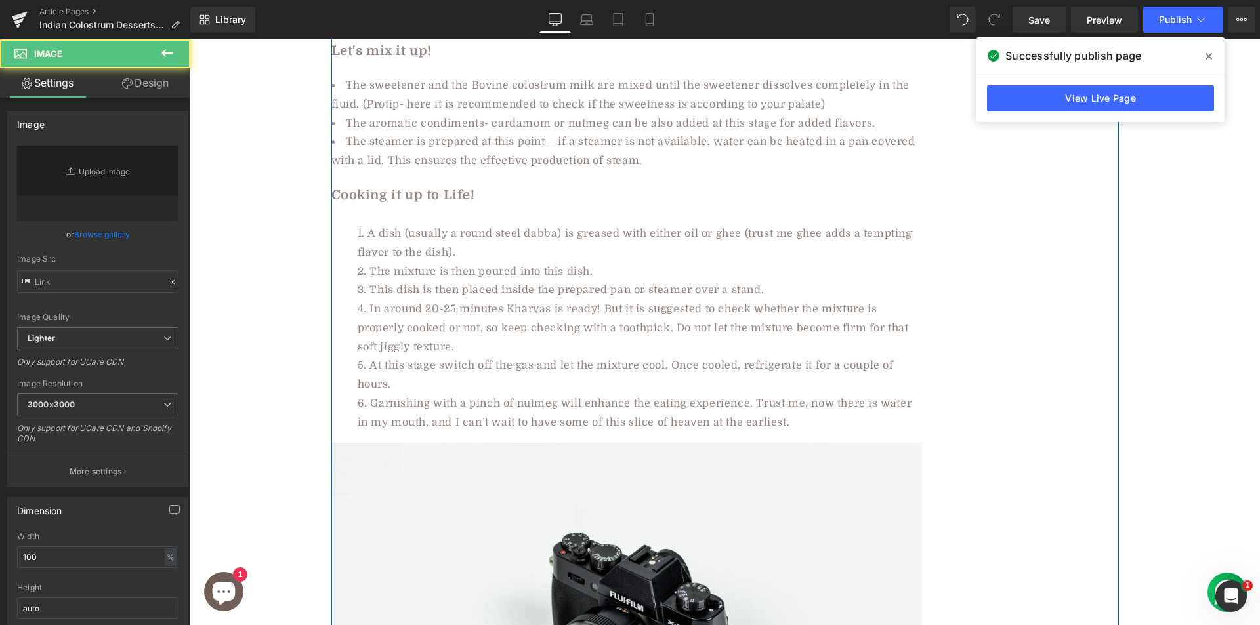
type input "//[DOMAIN_NAME][URL]"
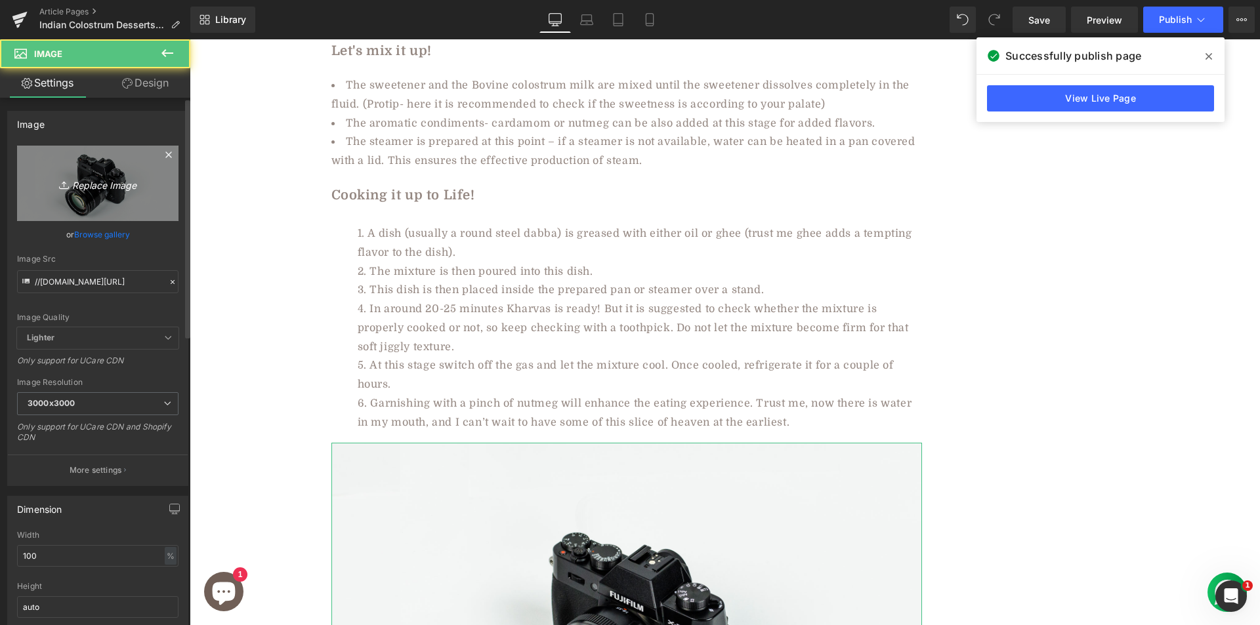
click at [94, 176] on icon "Replace Image" at bounding box center [97, 183] width 105 height 16
type input "C:\fakepath\maxresdefault (15).jpg"
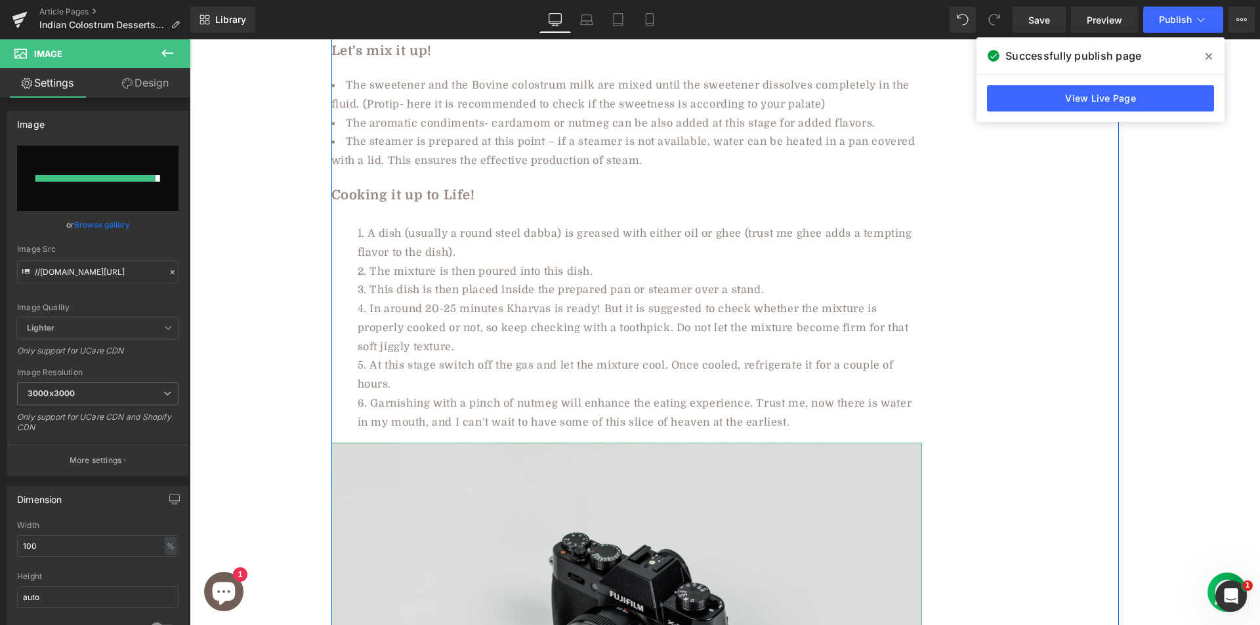
type input "https://ucarecdn.com/a31155e5-dabf-4924-8d7f-4e2b97ed1cc0/-/format/auto/-/previ…"
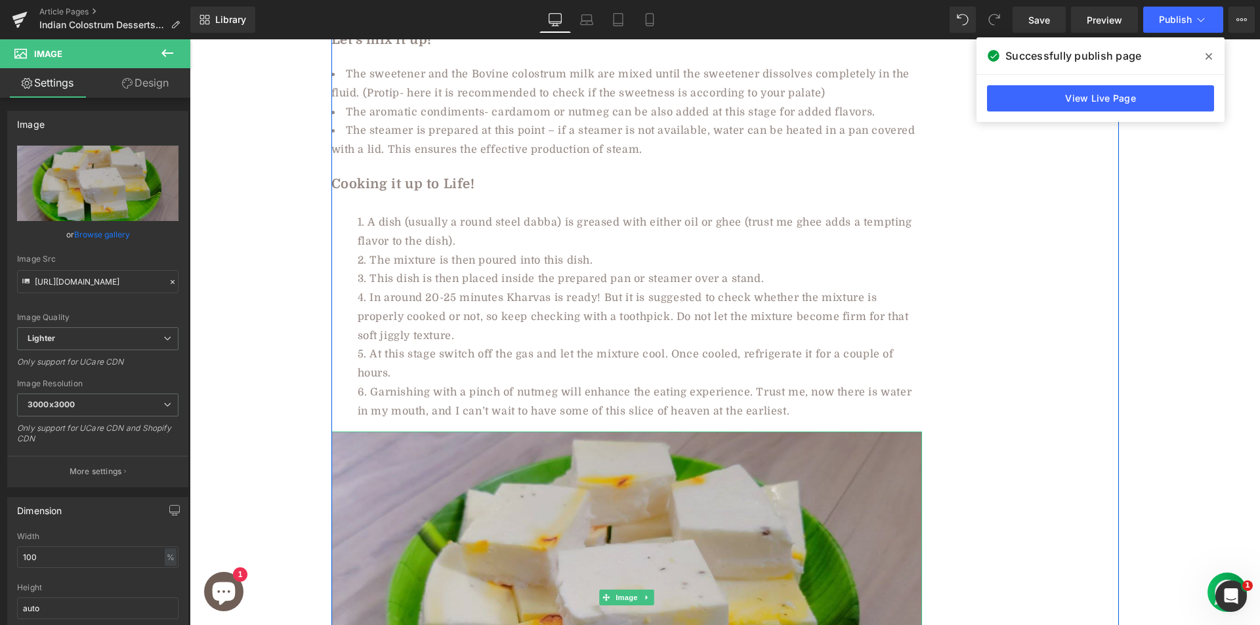
scroll to position [4199, 0]
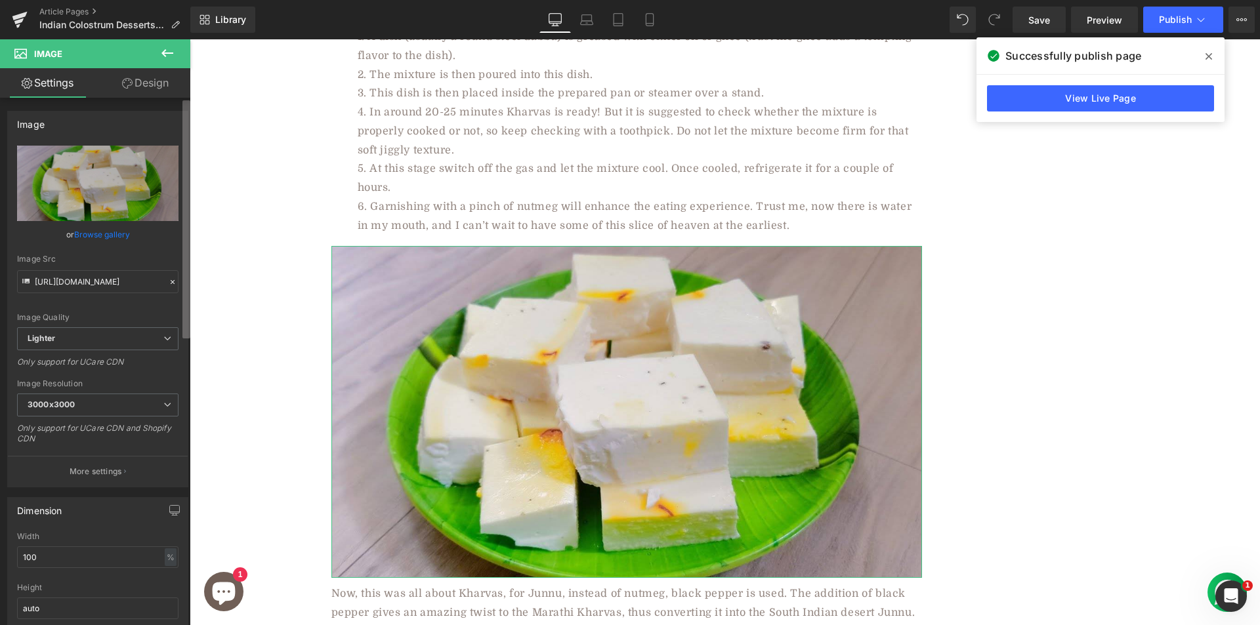
click at [186, 300] on b at bounding box center [186, 219] width 8 height 238
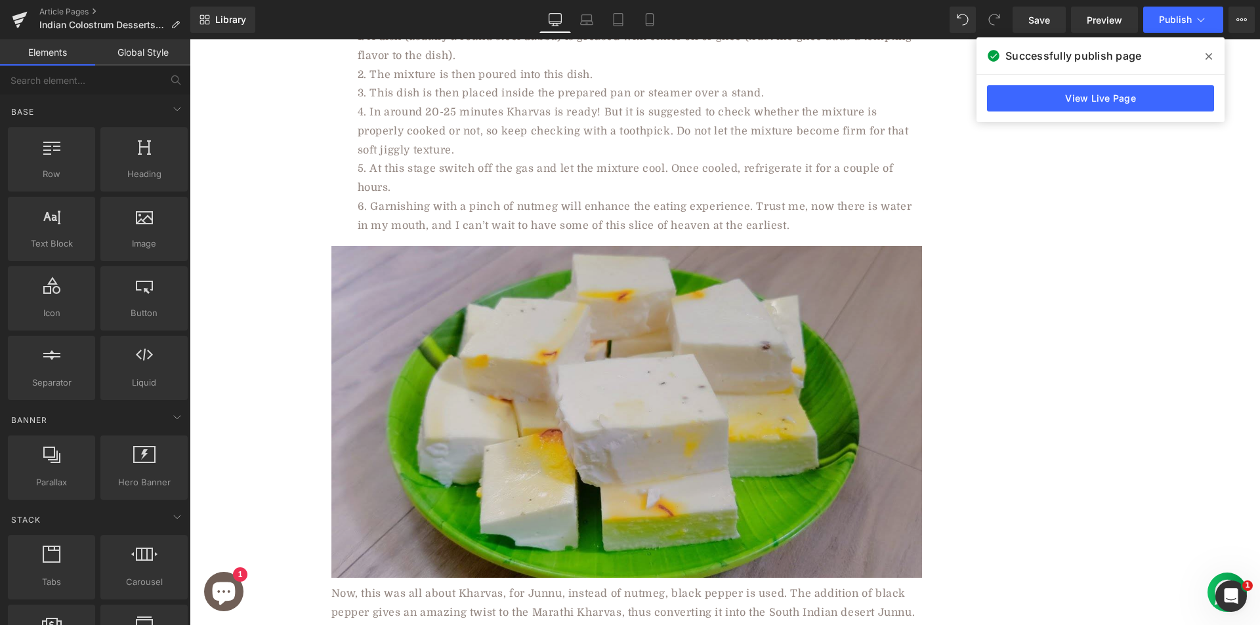
click at [364, 261] on img at bounding box center [626, 412] width 590 height 332
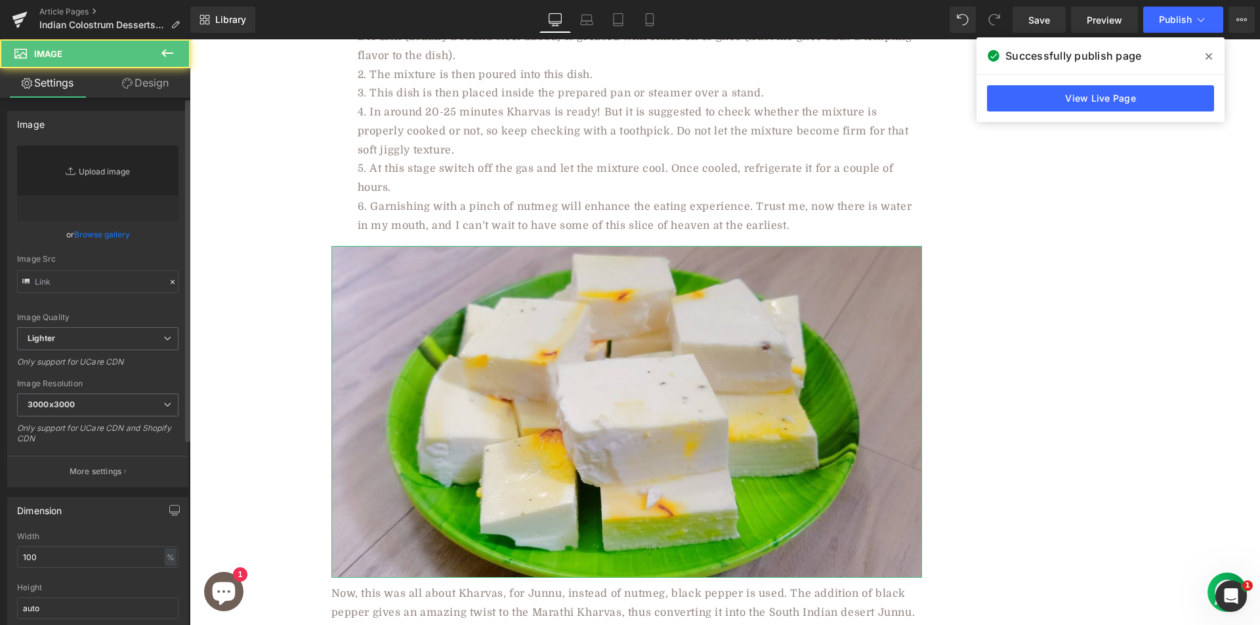
type input "https://ucarecdn.com/a31155e5-dabf-4924-8d7f-4e2b97ed1cc0/-/format/auto/-/previ…"
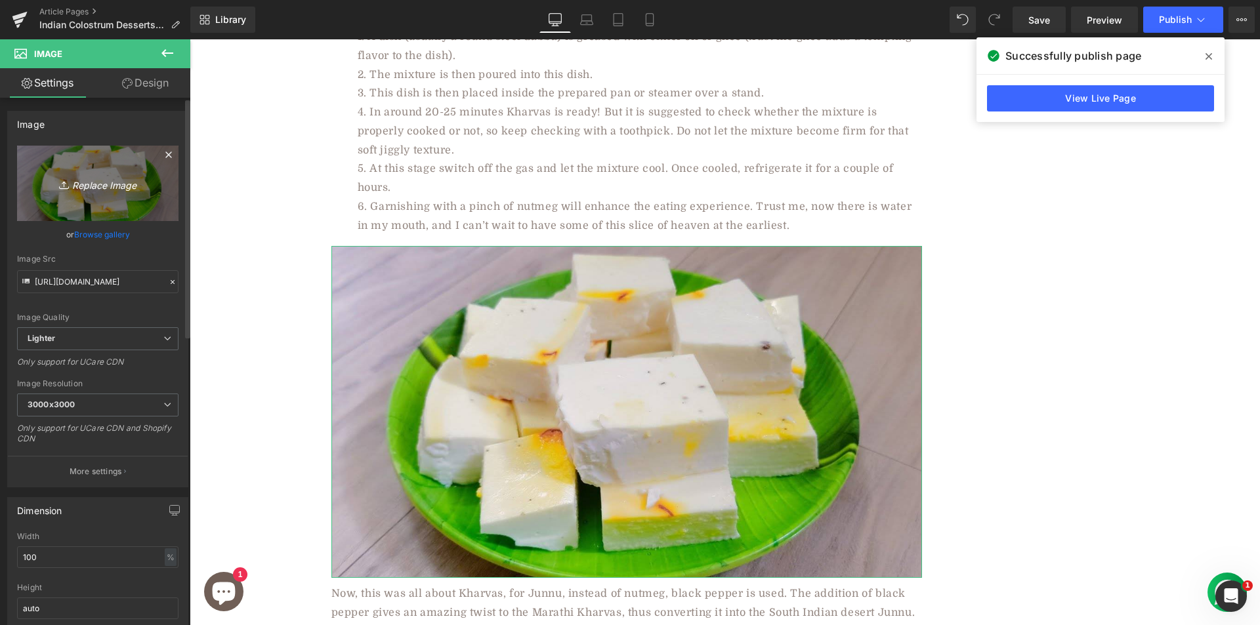
click at [90, 182] on icon "Replace Image" at bounding box center [97, 183] width 105 height 16
type input "C:\fakepath\maxresdefault (15).jpg"
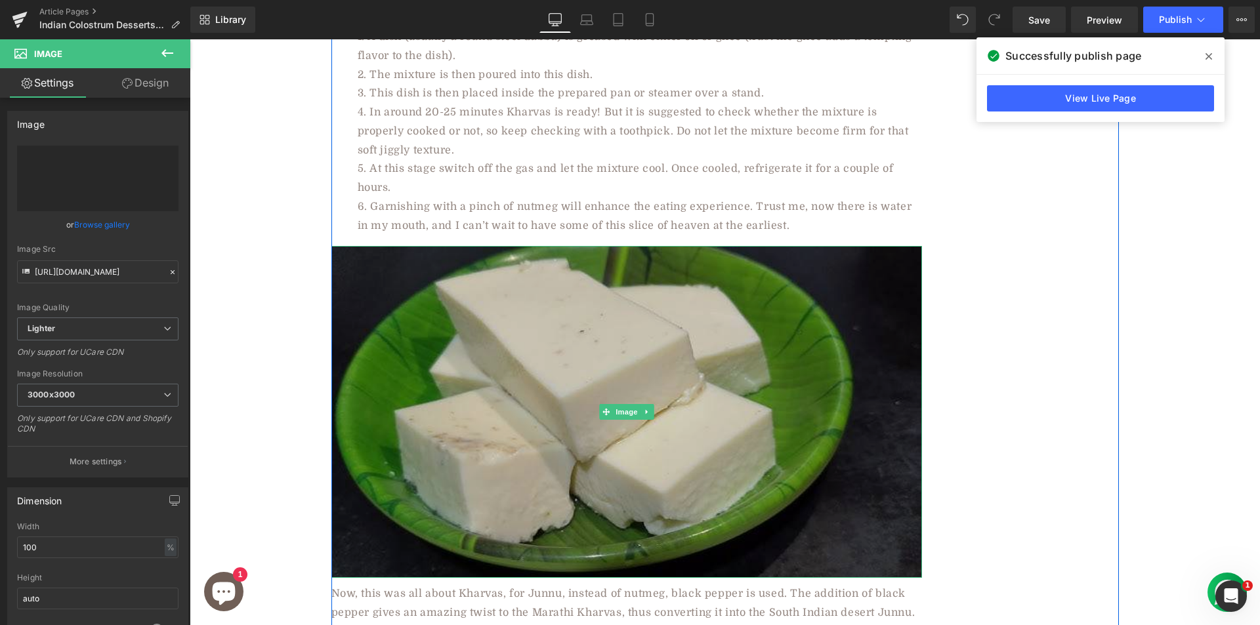
type input "https://ucarecdn.com/7e34813f-8146-4274-a057-f4e939cf5b0c/-/format/auto/-/previ…"
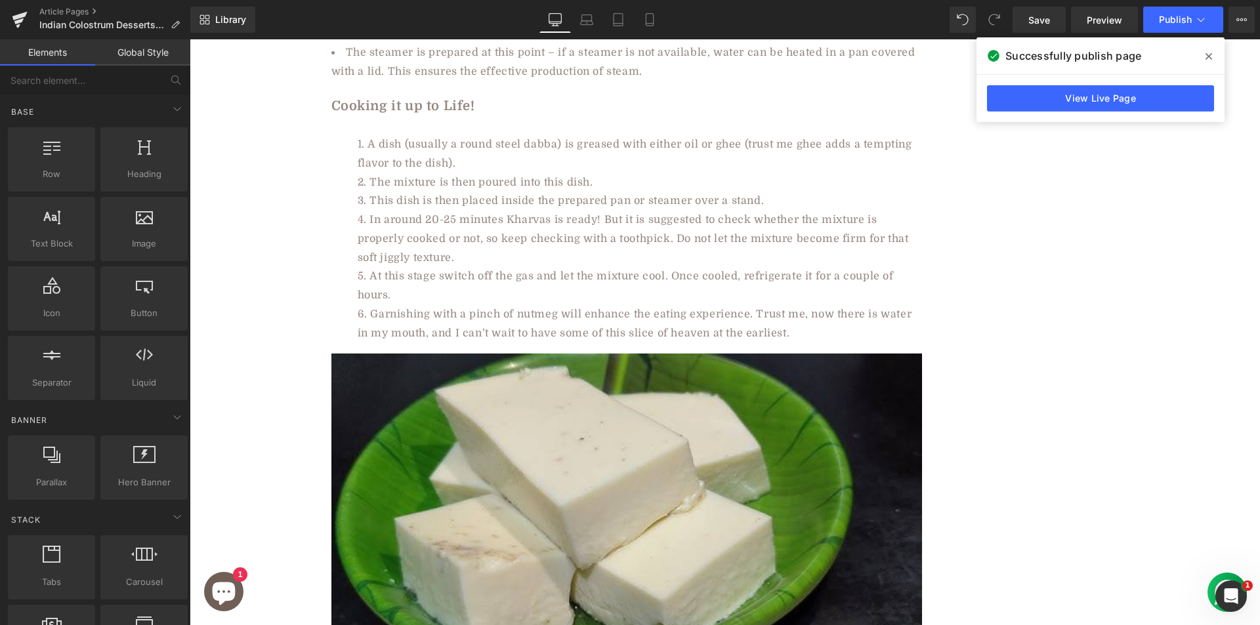
scroll to position [4002, 0]
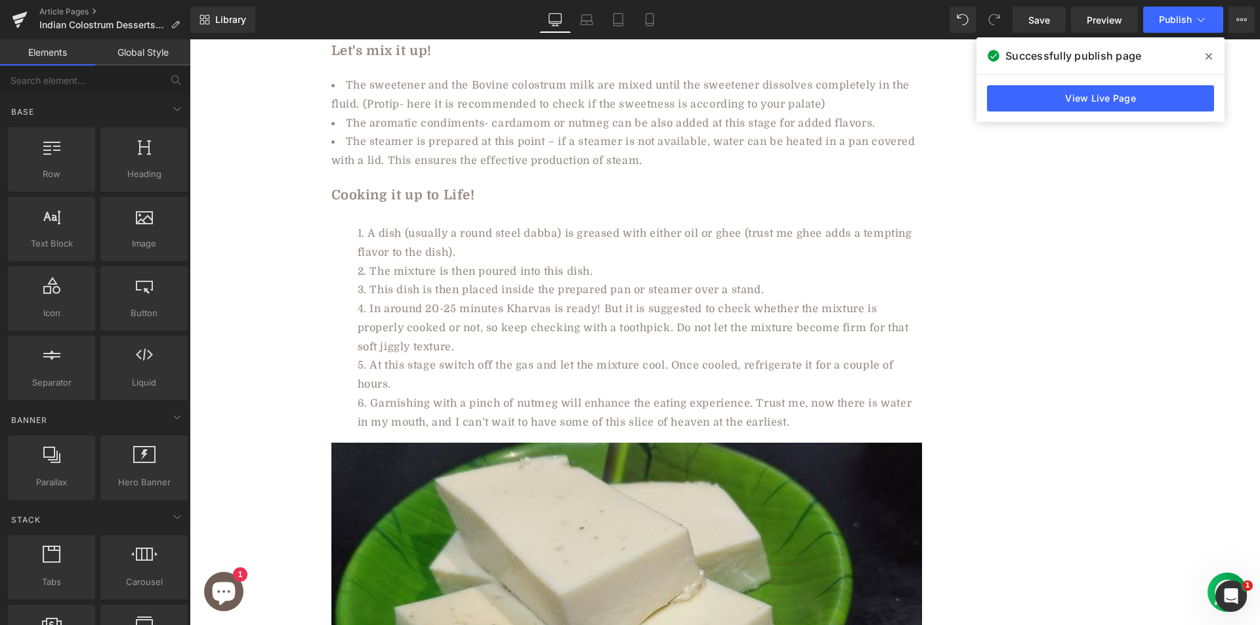
drag, startPoint x: 1210, startPoint y: 54, endPoint x: 1037, endPoint y: 42, distance: 173.0
click at [1210, 54] on icon at bounding box center [1208, 56] width 7 height 7
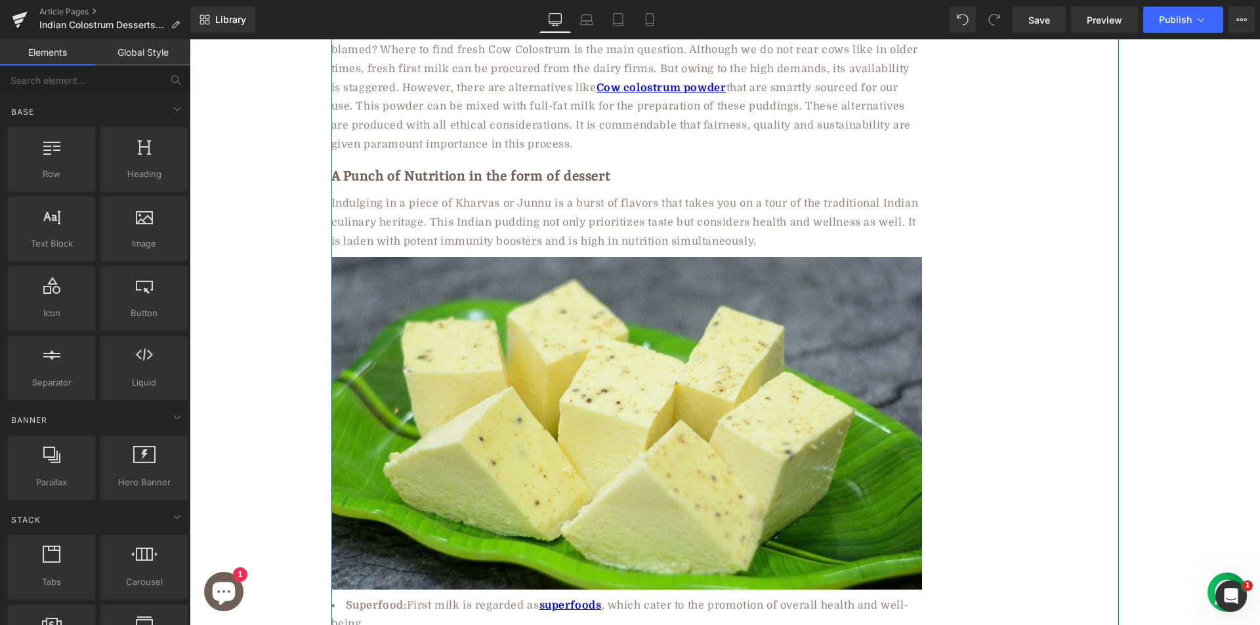
scroll to position [5077, 0]
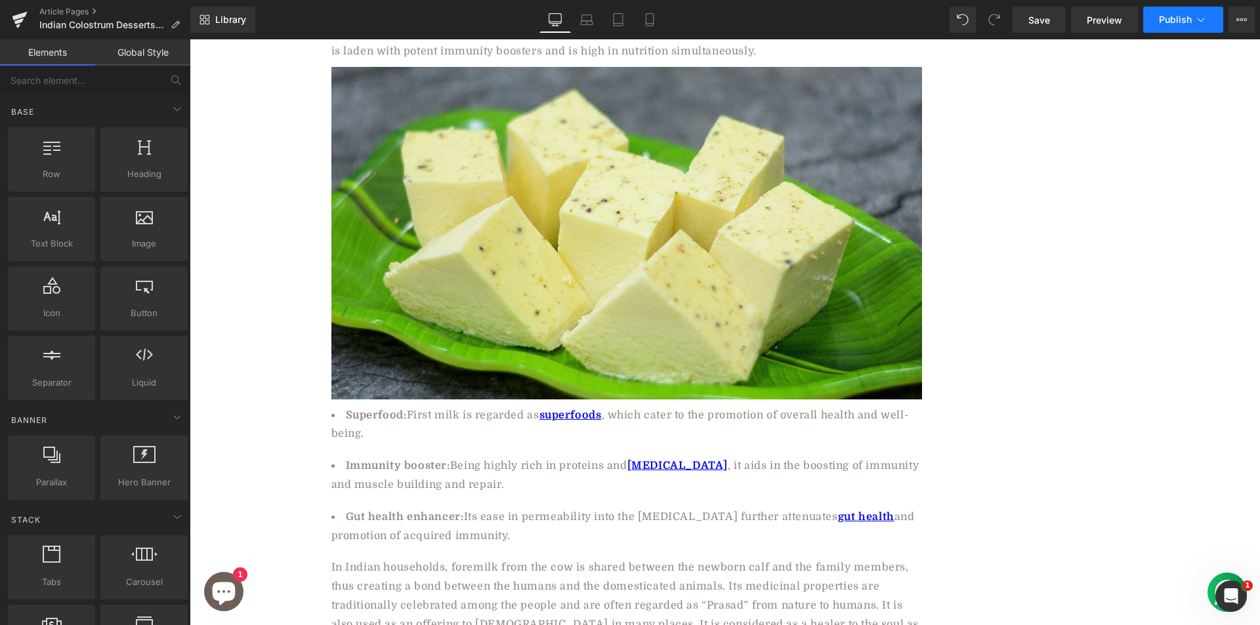
click at [1171, 23] on span "Publish" at bounding box center [1175, 19] width 33 height 10
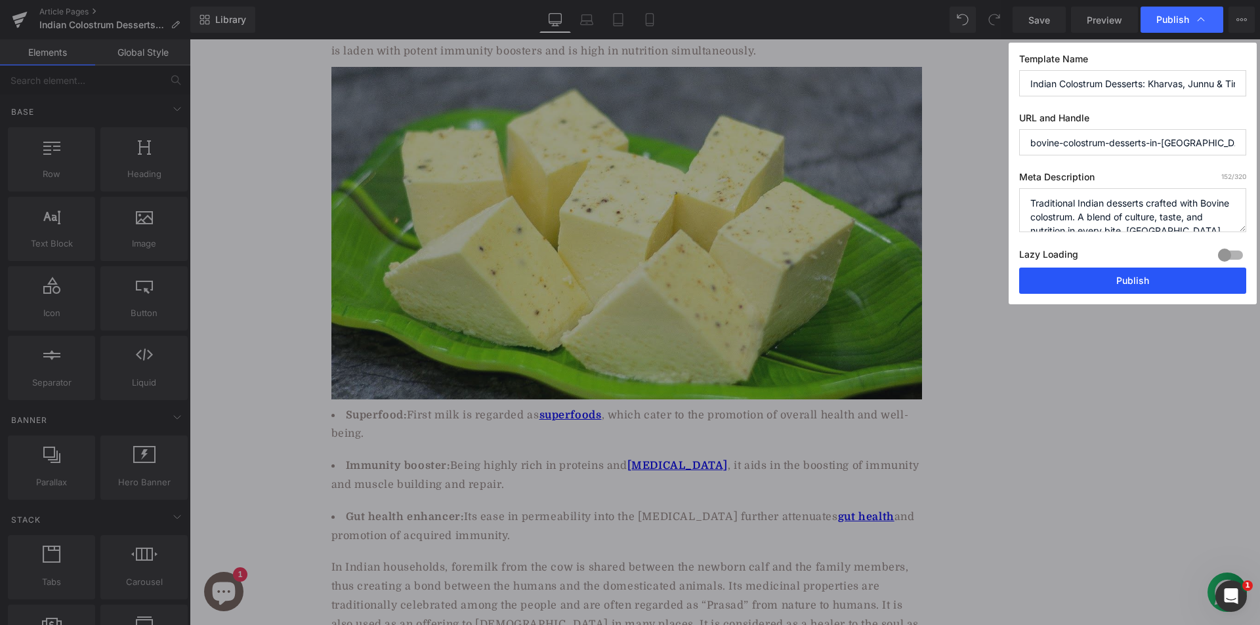
click at [1146, 276] on button "Publish" at bounding box center [1132, 281] width 227 height 26
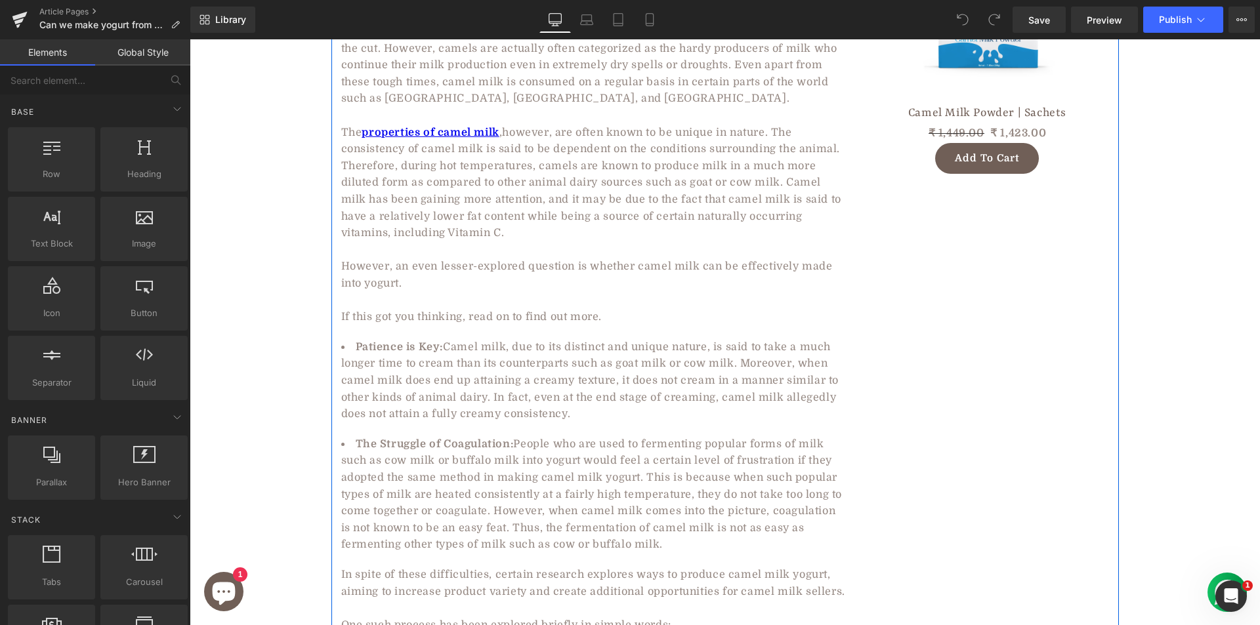
scroll to position [656, 0]
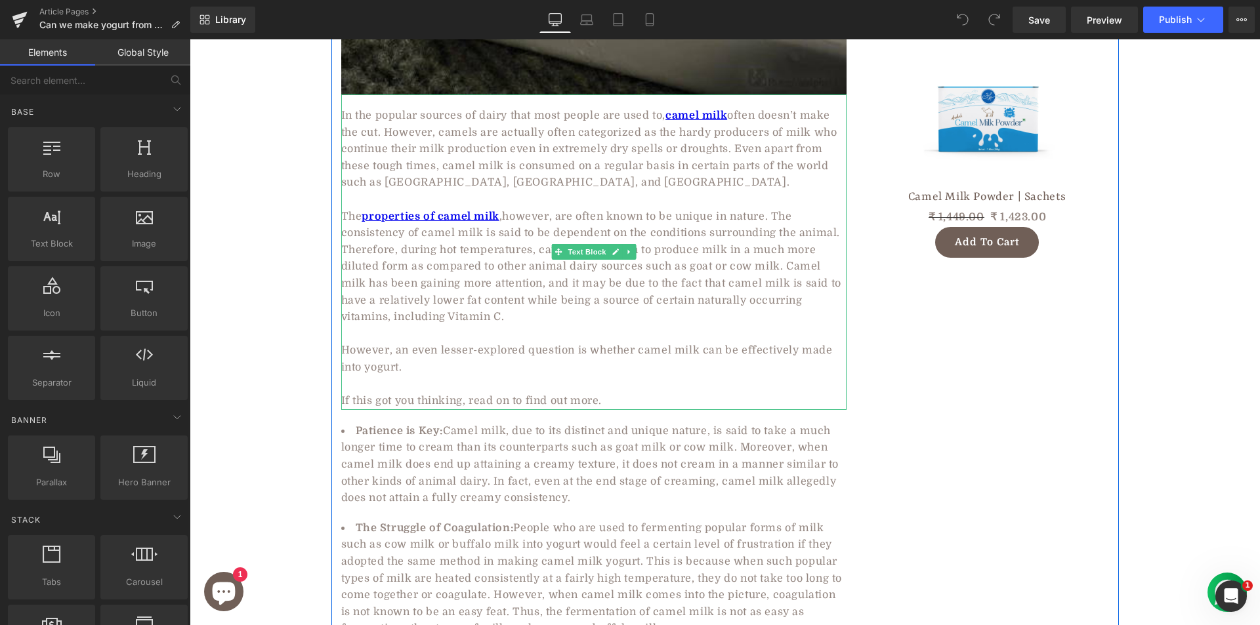
click at [464, 268] on span "however, are often known to be unique in nature. The consistency of camel milk …" at bounding box center [591, 267] width 500 height 113
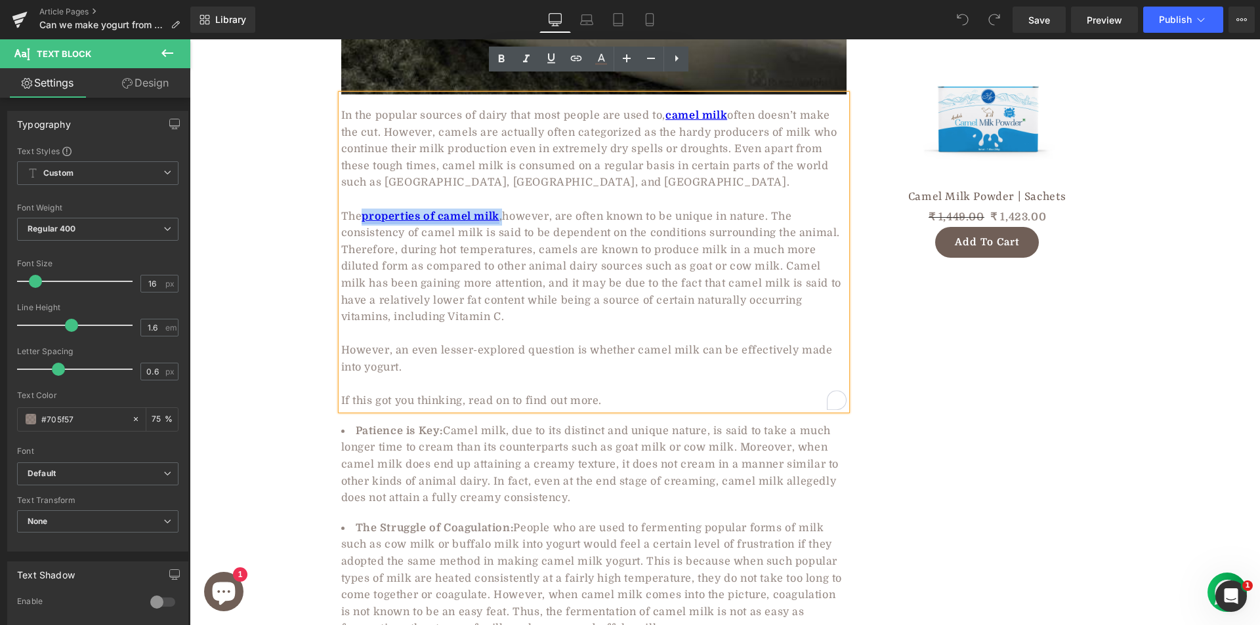
drag, startPoint x: 498, startPoint y: 197, endPoint x: 360, endPoint y: 197, distance: 137.8
click at [360, 209] on p "The properties of camel milk , however, are often known to be unique in nature.…" at bounding box center [593, 267] width 505 height 117
copy p "properties of camel milk ,"
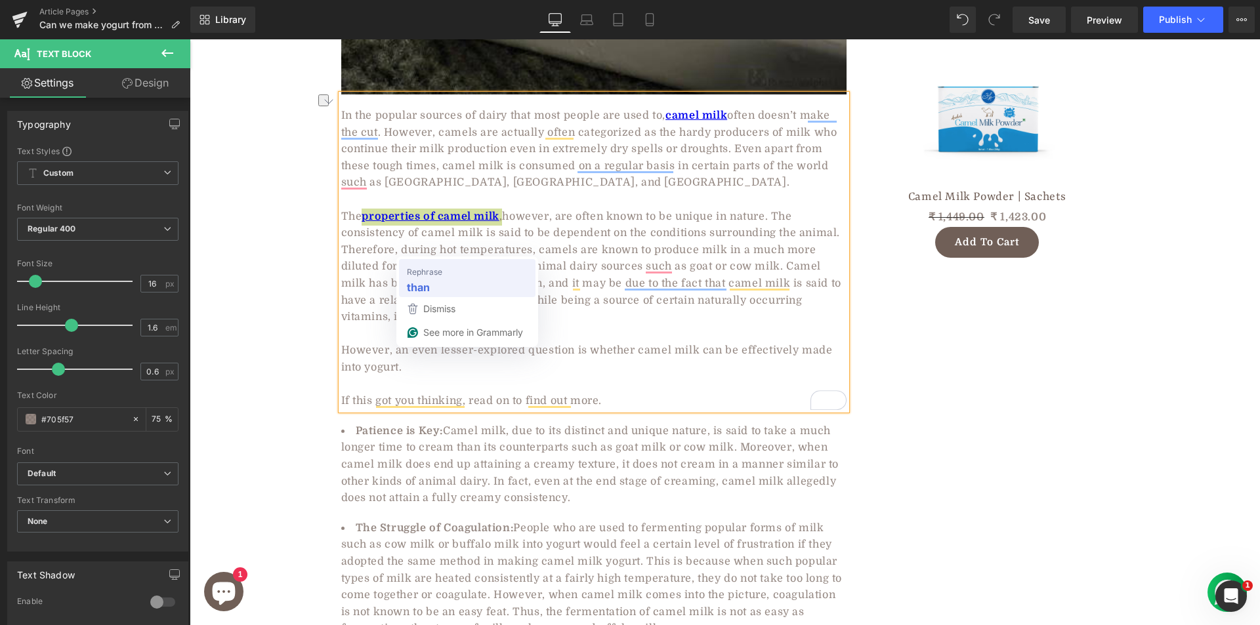
click at [443, 279] on div "than" at bounding box center [467, 286] width 126 height 21
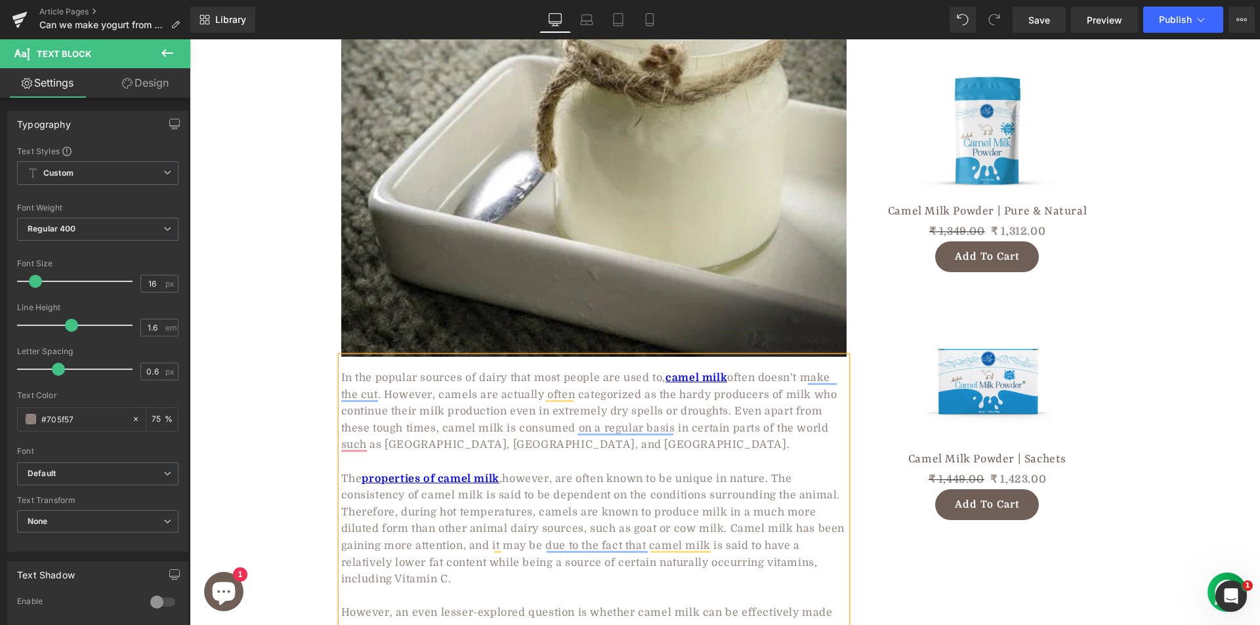
scroll to position [722, 0]
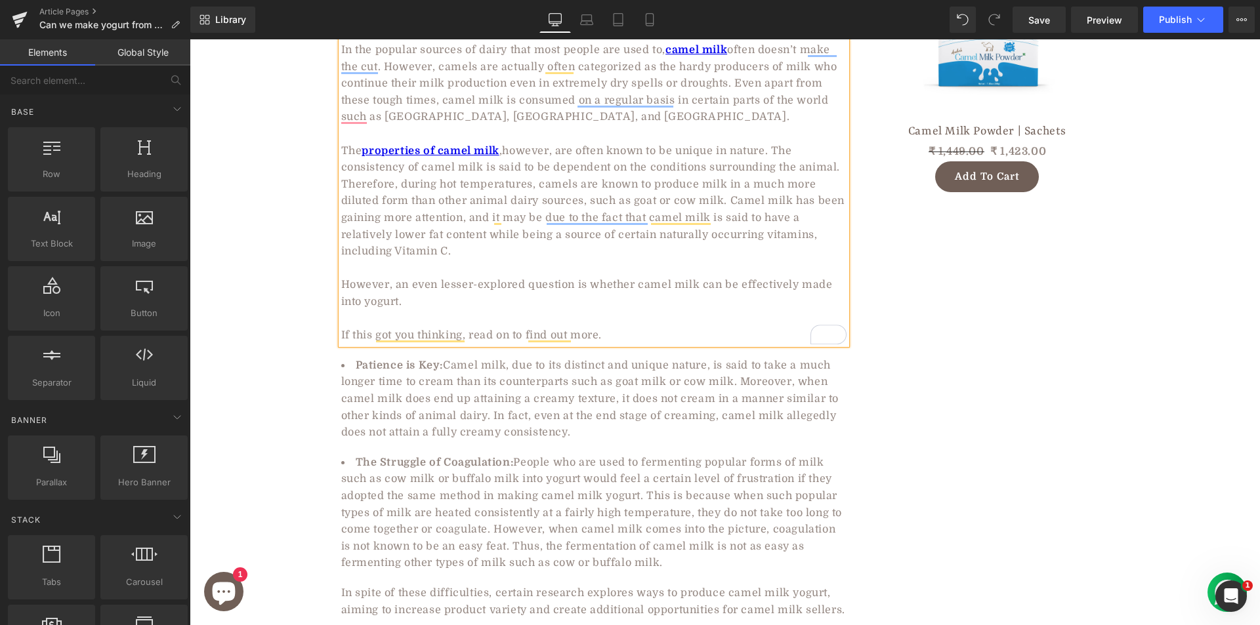
click at [261, 331] on div "Can we make yogurt from Camel Milk? Heading 🕑5 min read | Published: January 20…" at bounding box center [725, 418] width 1070 height 1969
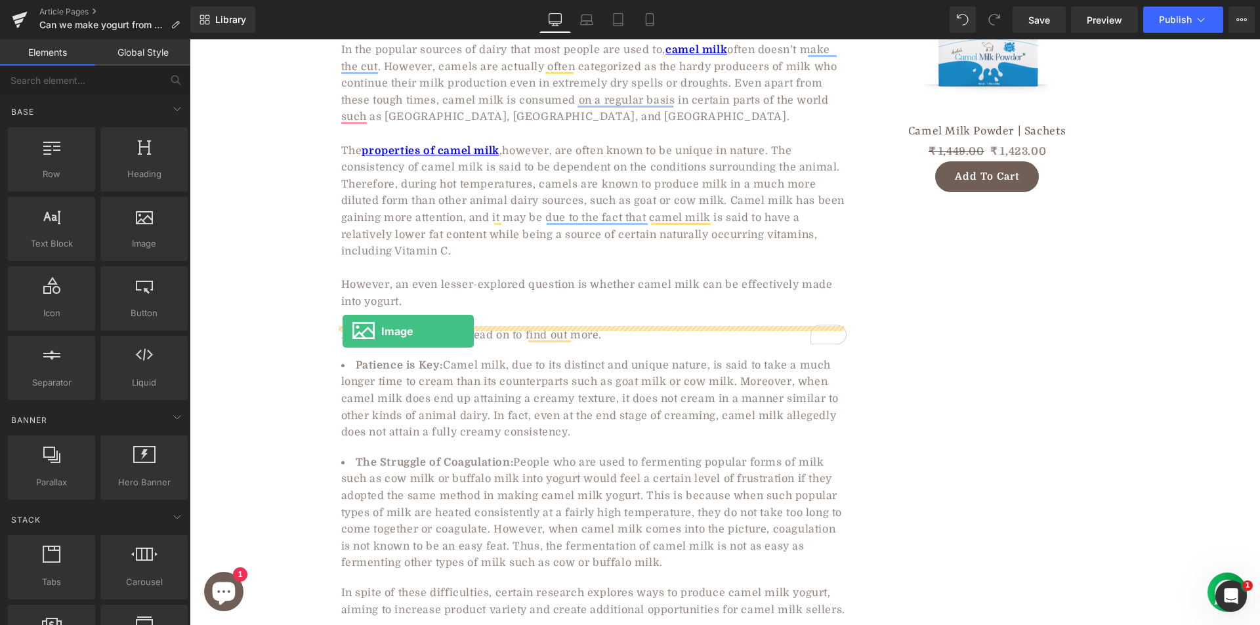
drag, startPoint x: 324, startPoint y: 273, endPoint x: 342, endPoint y: 331, distance: 61.2
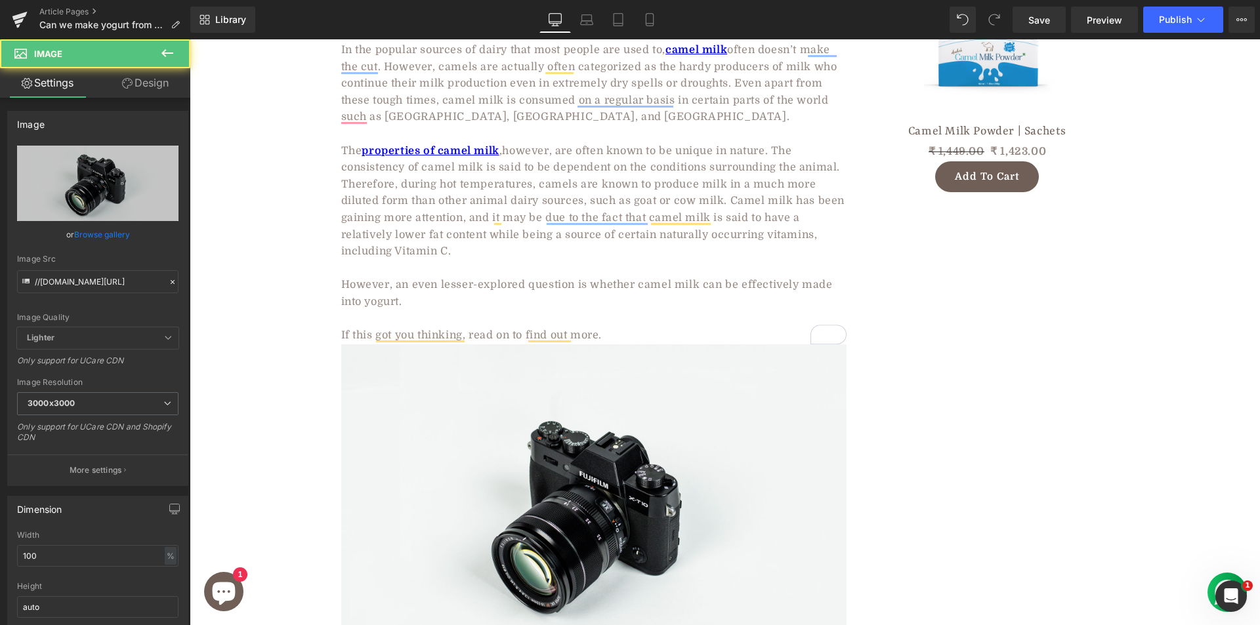
click at [265, 308] on div "Can we make yogurt from Camel Milk? Heading 🕑5 min read | Published: January 20…" at bounding box center [725, 586] width 1070 height 2304
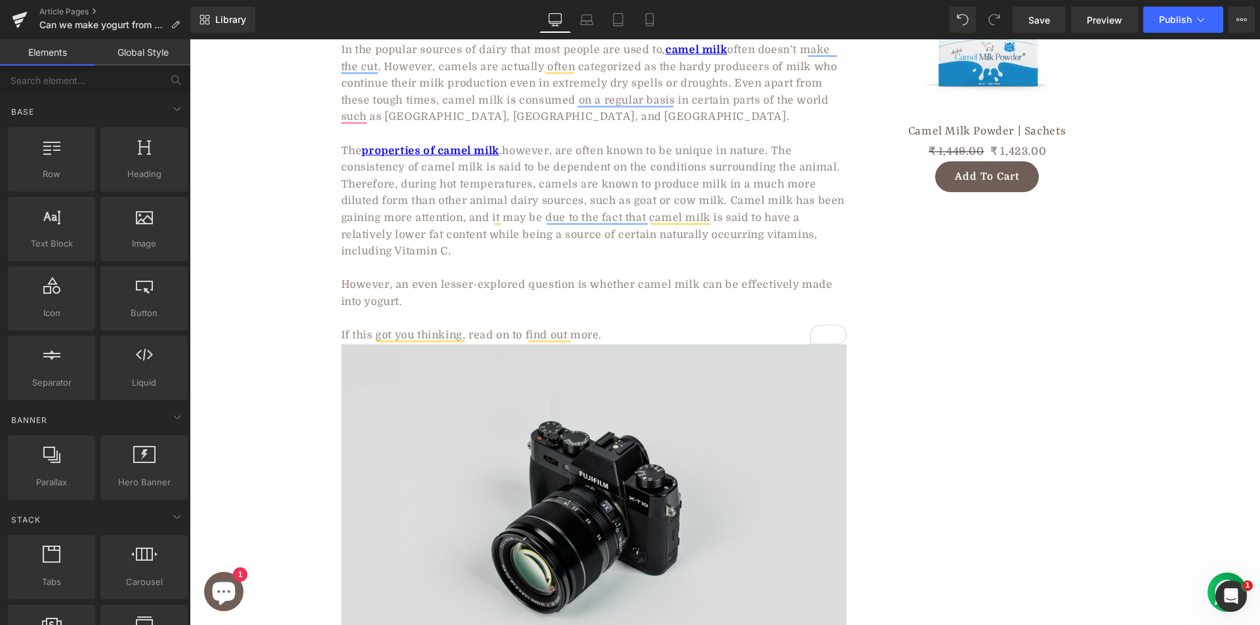
click at [605, 516] on img at bounding box center [593, 511] width 505 height 335
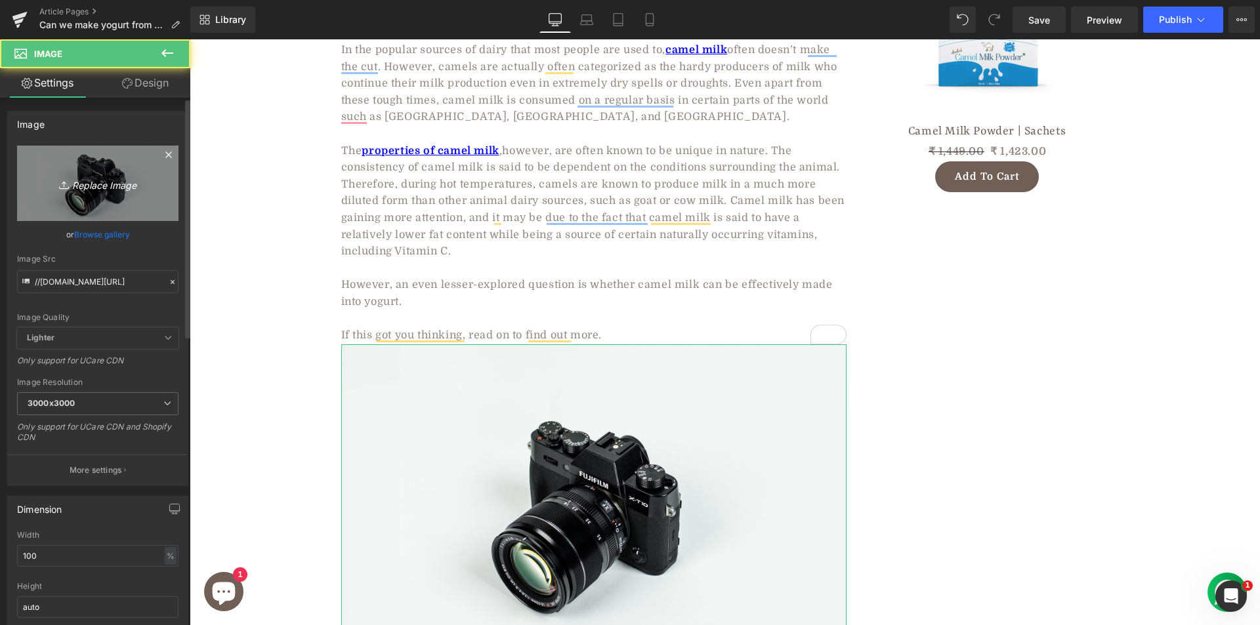
click at [60, 173] on link "Replace Image" at bounding box center [97, 183] width 161 height 75
type input "C:\fakepath\milk-min-1100x734.jpg"
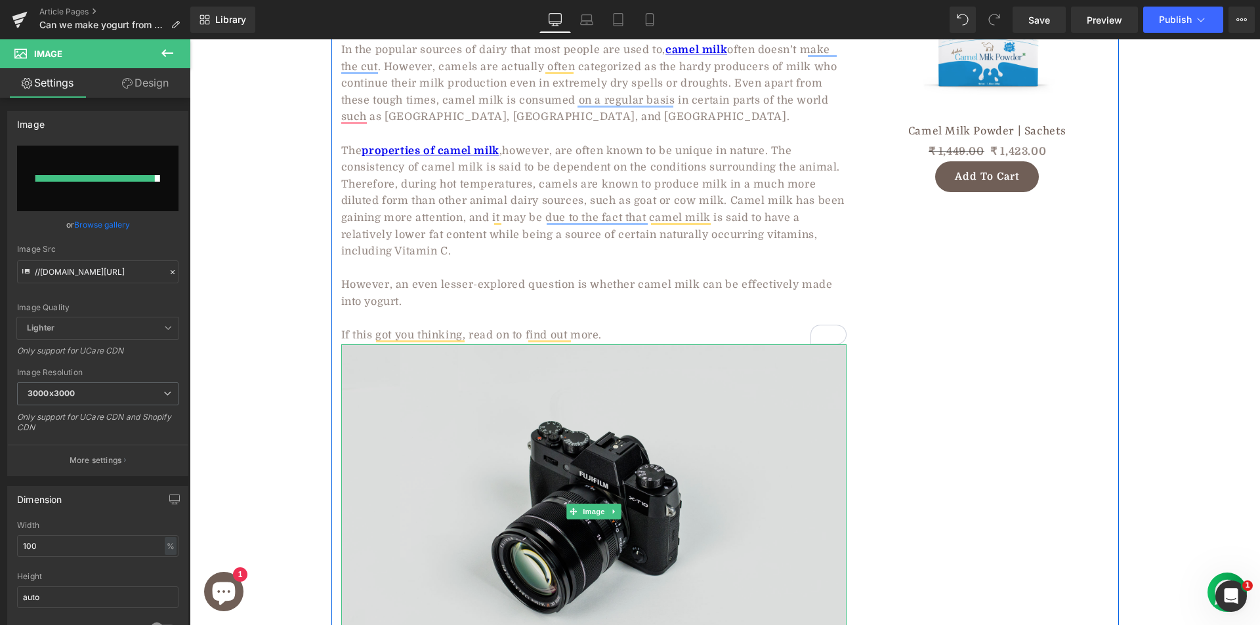
type input "https://ucarecdn.com/f7a866cf-0185-40ca-850b-a77258b8ee23/-/format/auto/-/previ…"
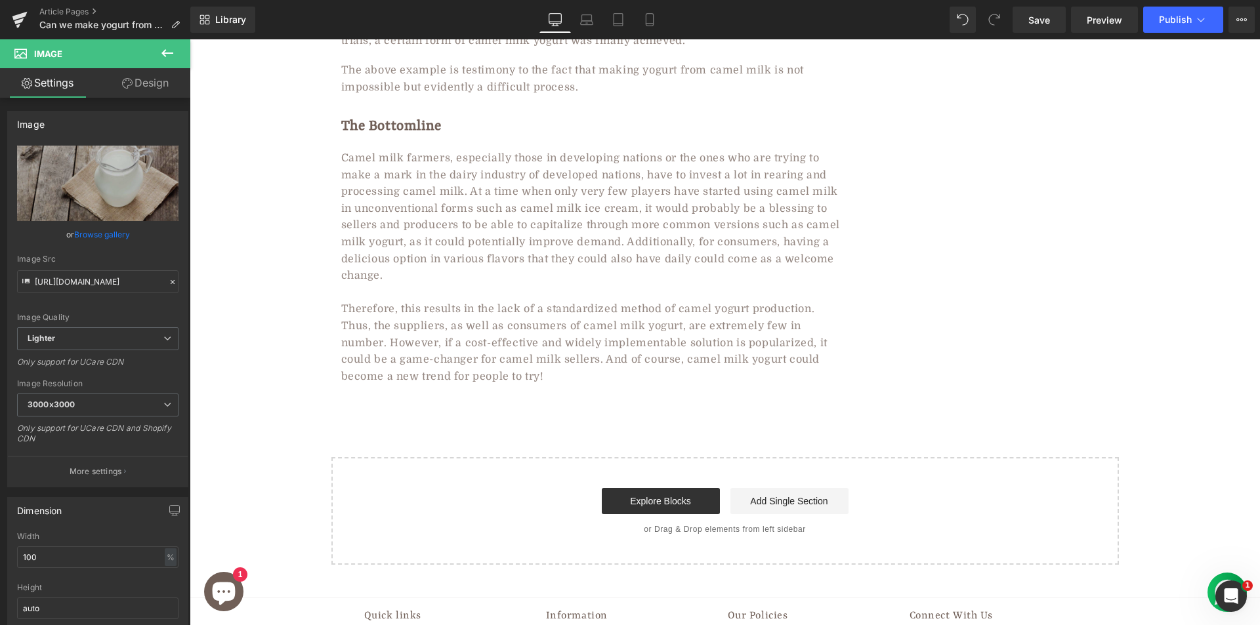
scroll to position [1903, 0]
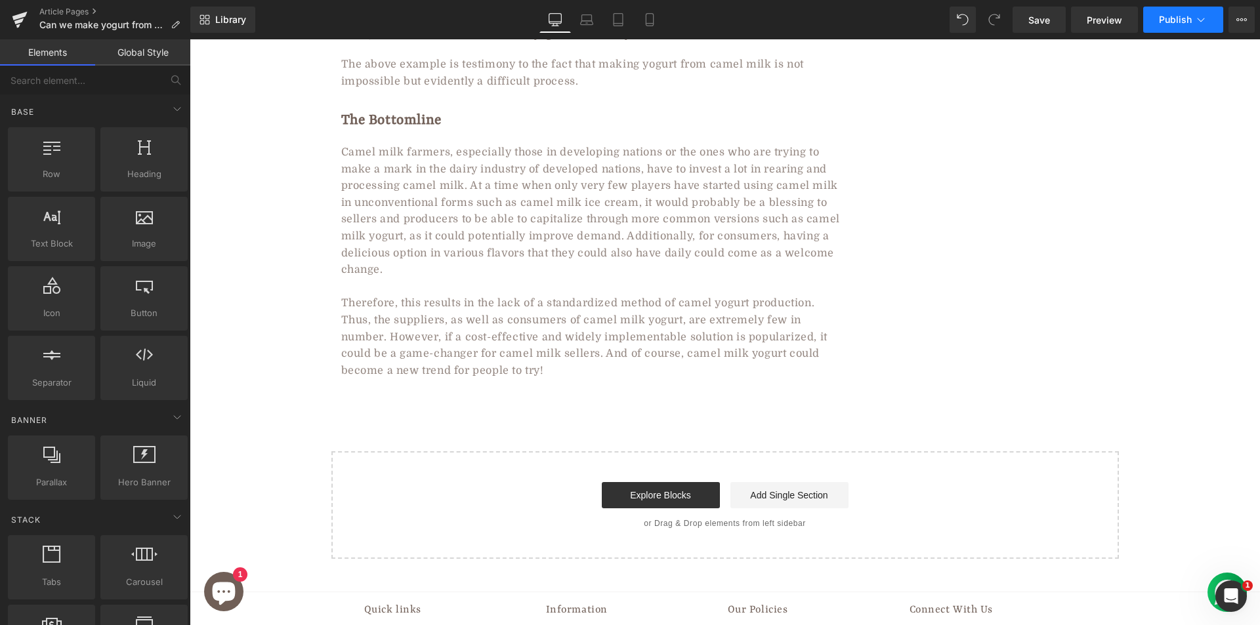
click at [1174, 20] on span "Publish" at bounding box center [1175, 19] width 33 height 10
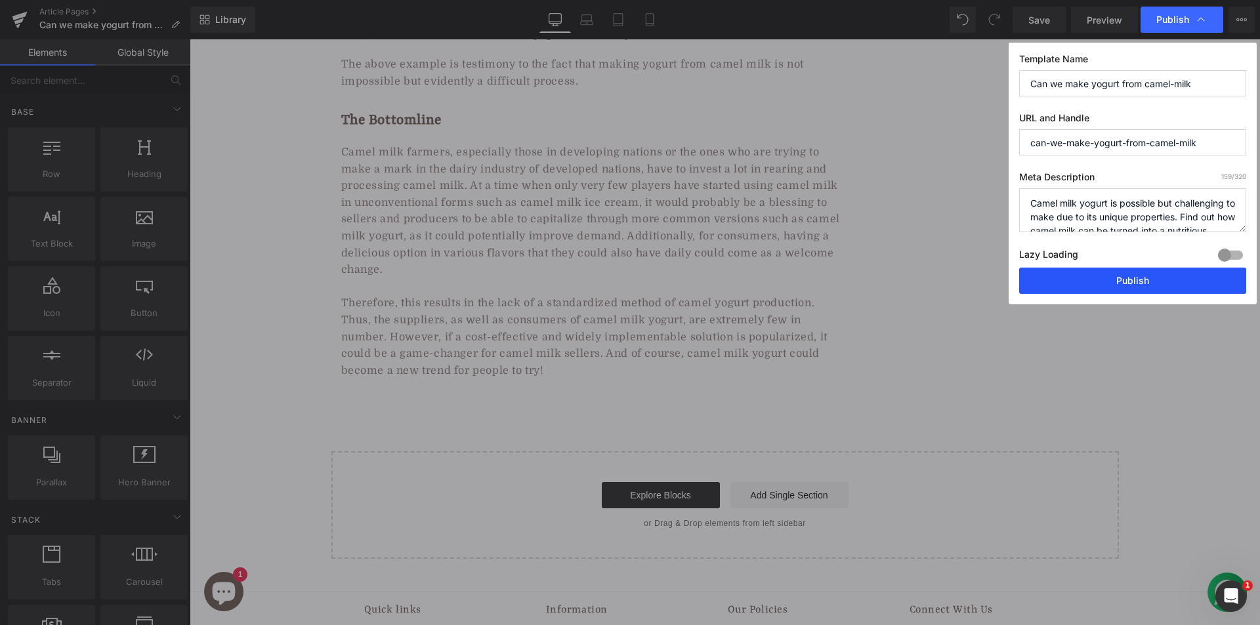
click at [1167, 287] on button "Publish" at bounding box center [1132, 281] width 227 height 26
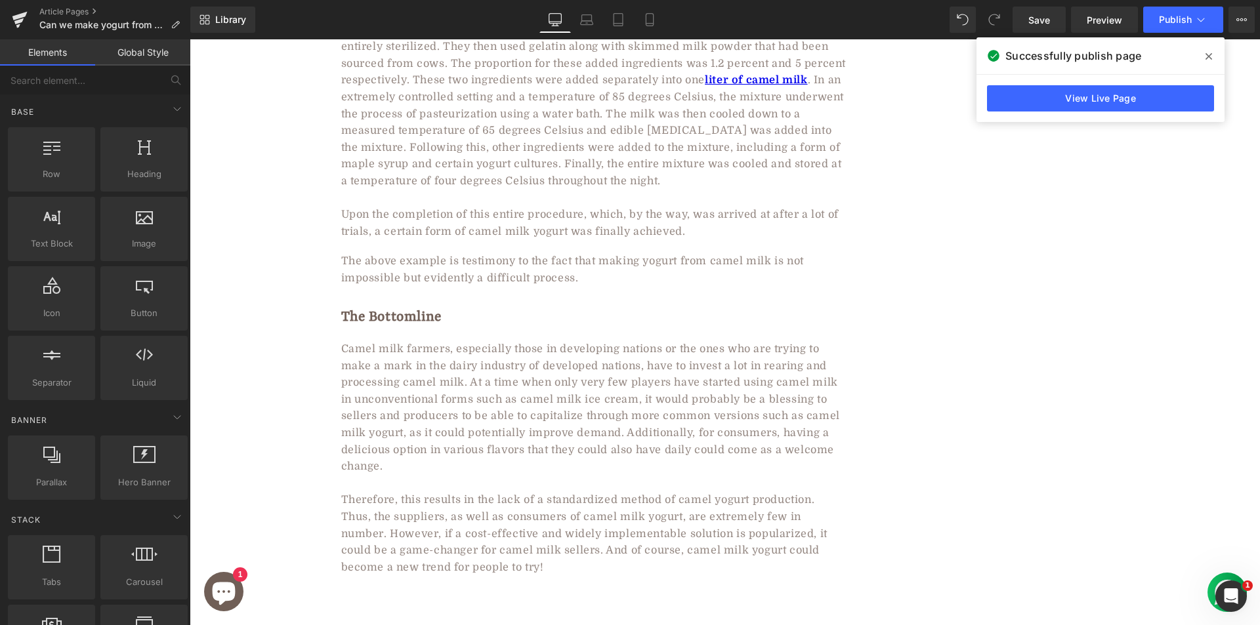
scroll to position [1443, 0]
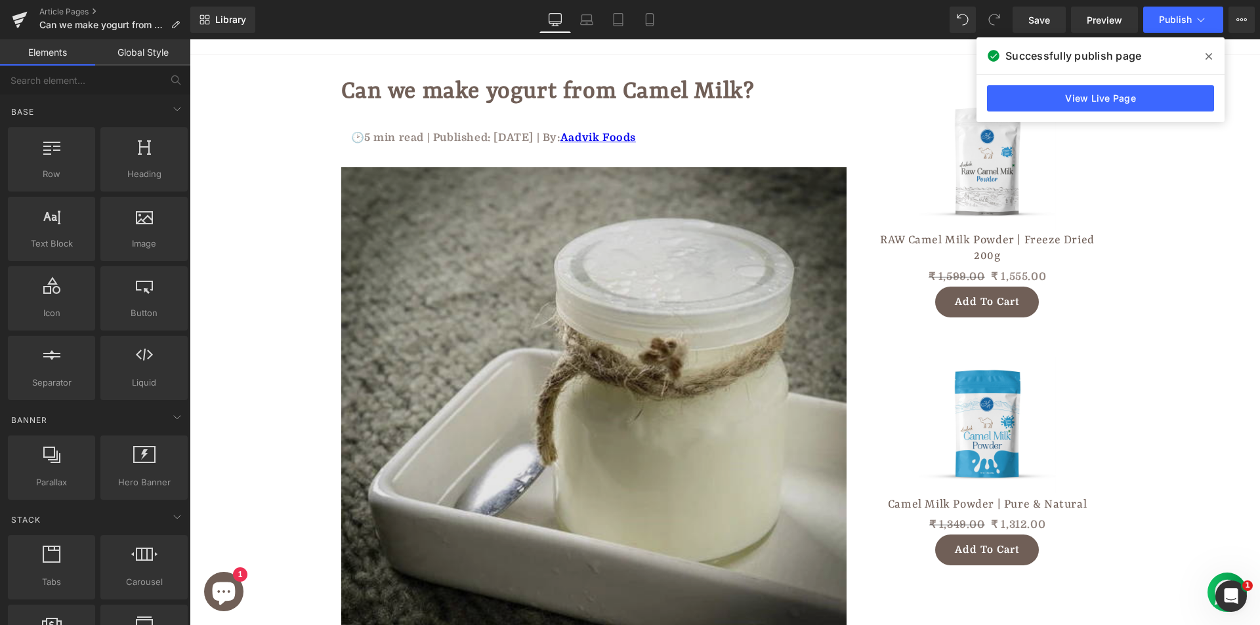
scroll to position [0, 0]
